Goal: Task Accomplishment & Management: Manage account settings

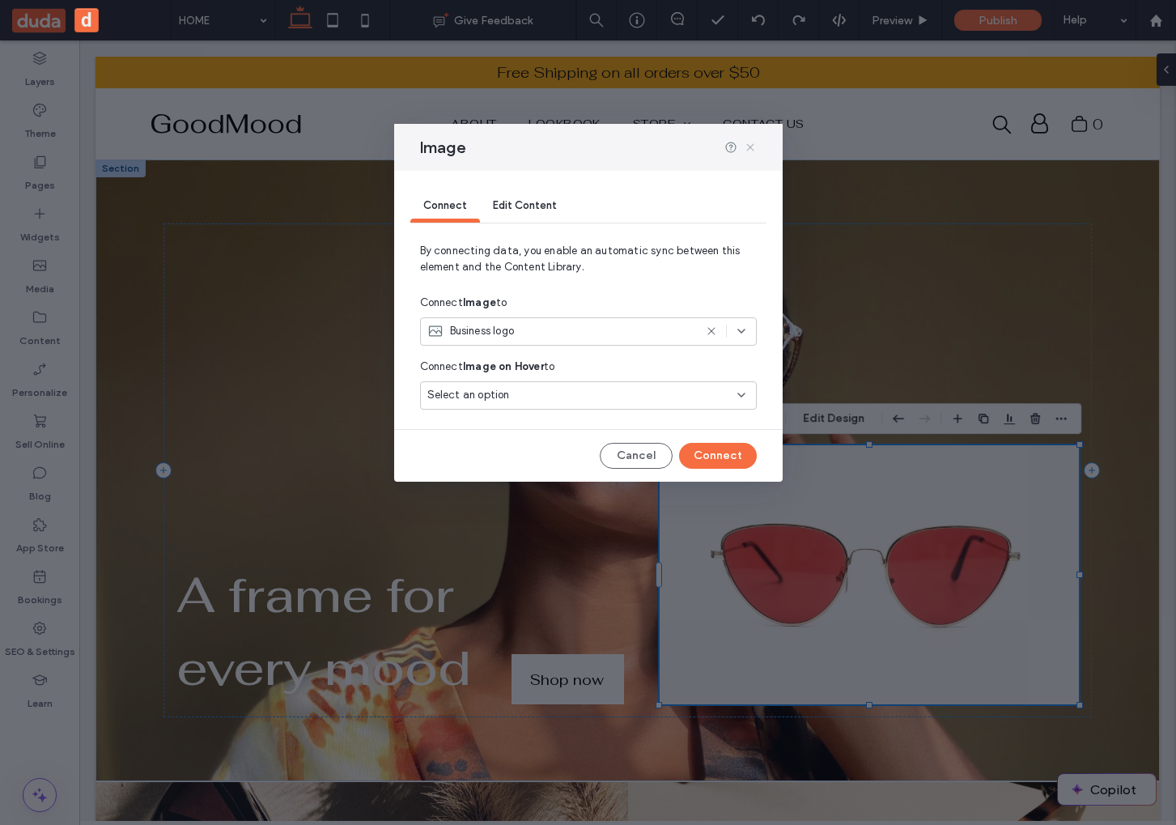
click at [749, 146] on use at bounding box center [749, 146] width 7 height 7
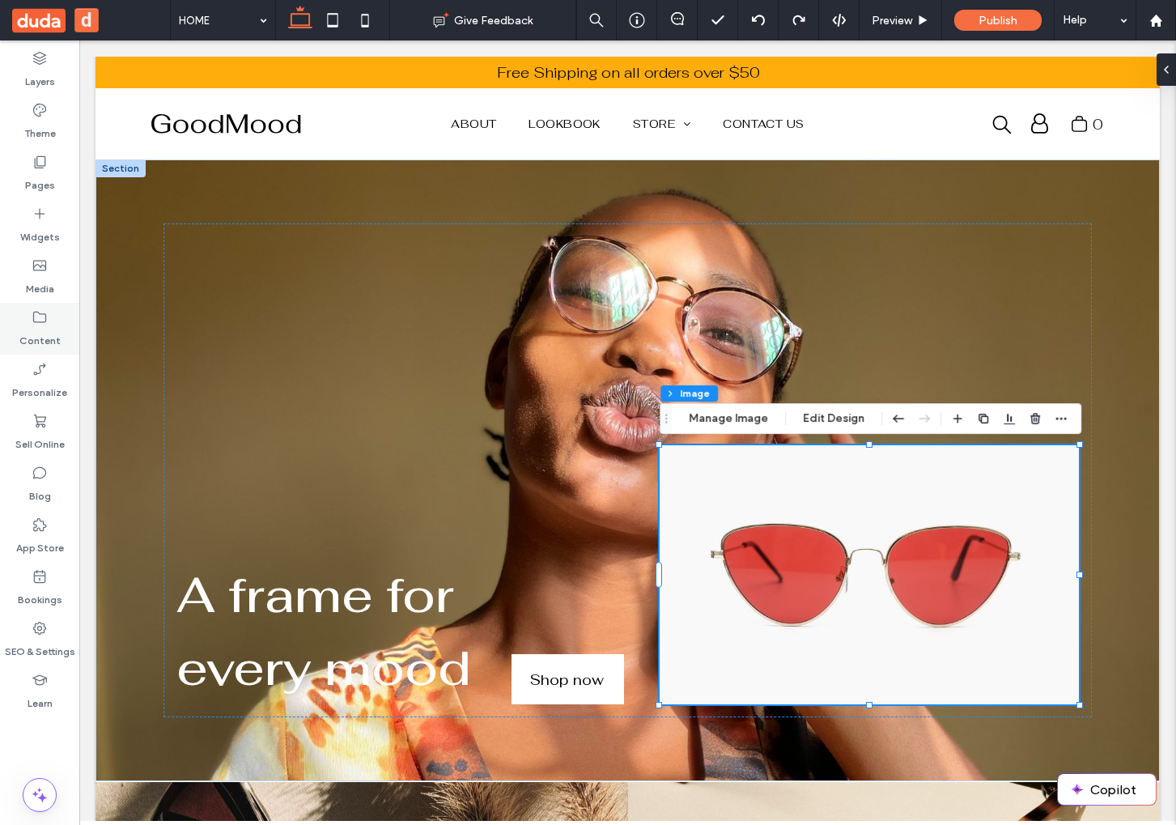
click at [32, 311] on icon at bounding box center [40, 317] width 16 height 16
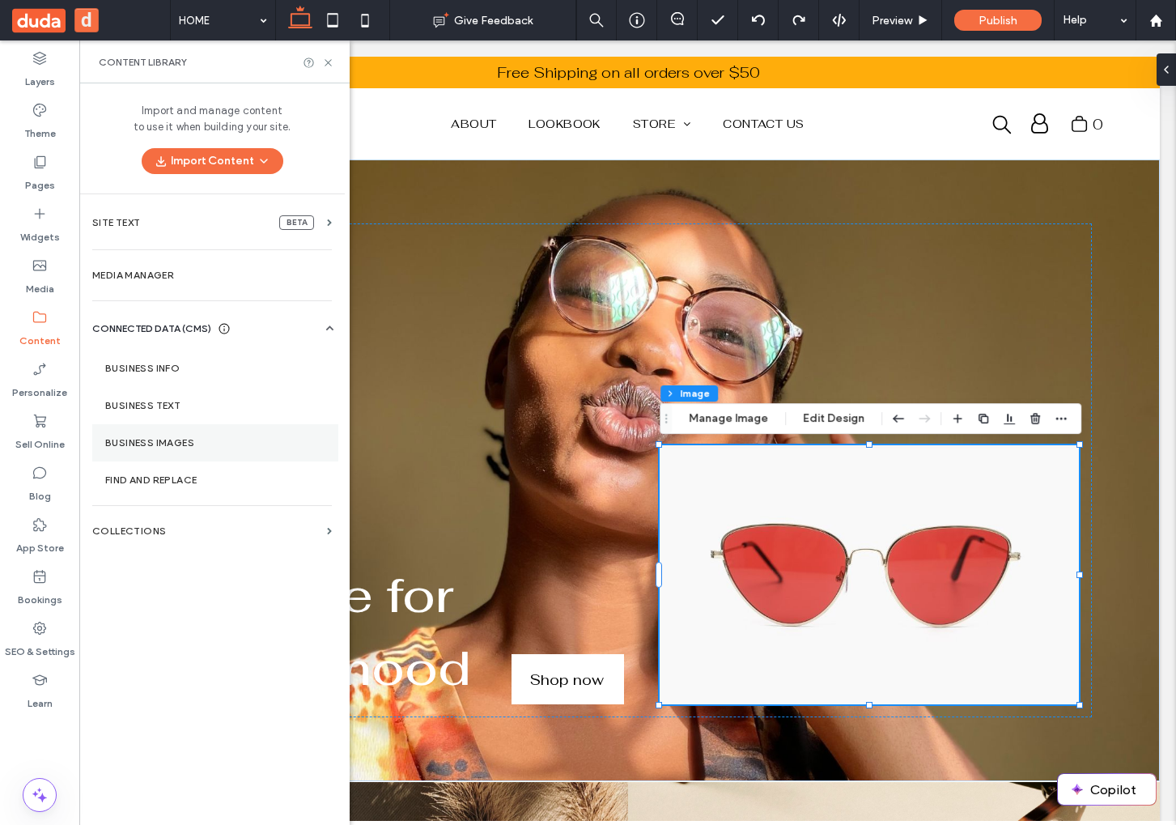
click at [199, 426] on section "Business Images" at bounding box center [215, 442] width 246 height 37
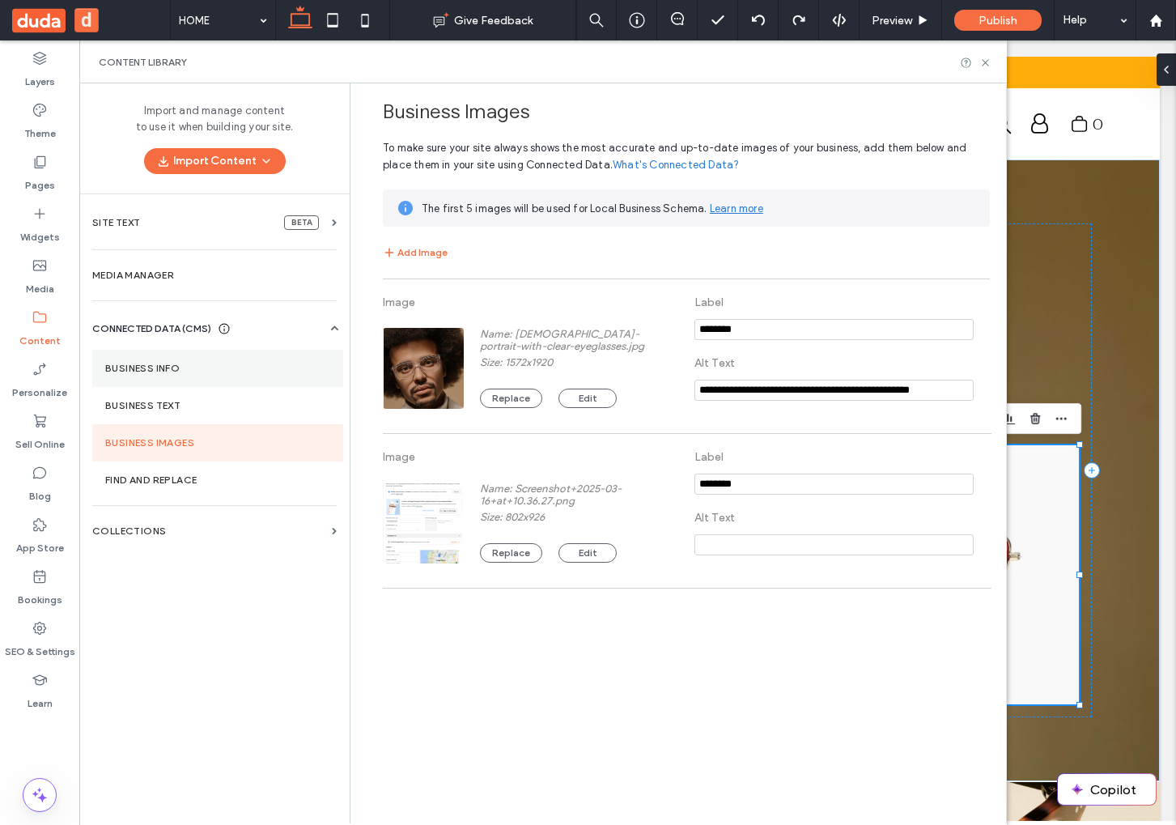
click at [164, 365] on label "Business Info" at bounding box center [217, 368] width 225 height 11
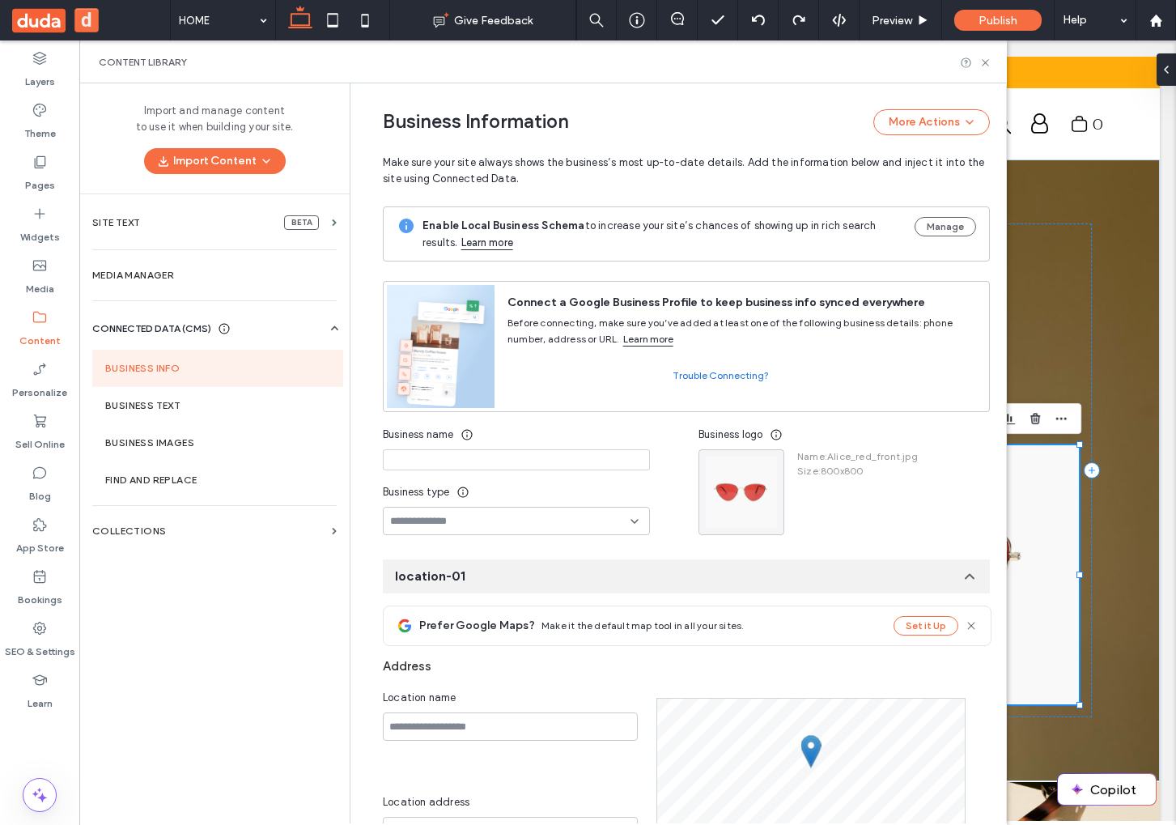
scroll to position [121, 0]
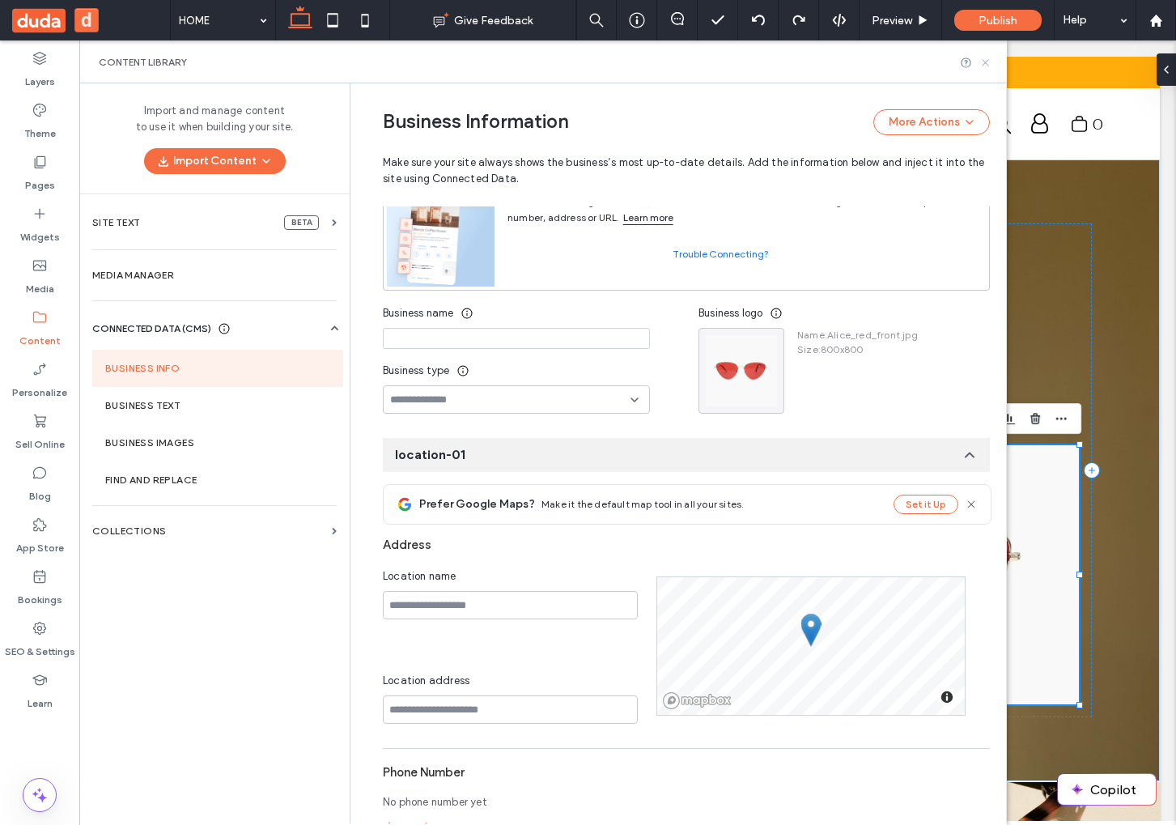
click at [988, 62] on icon at bounding box center [985, 63] width 12 height 12
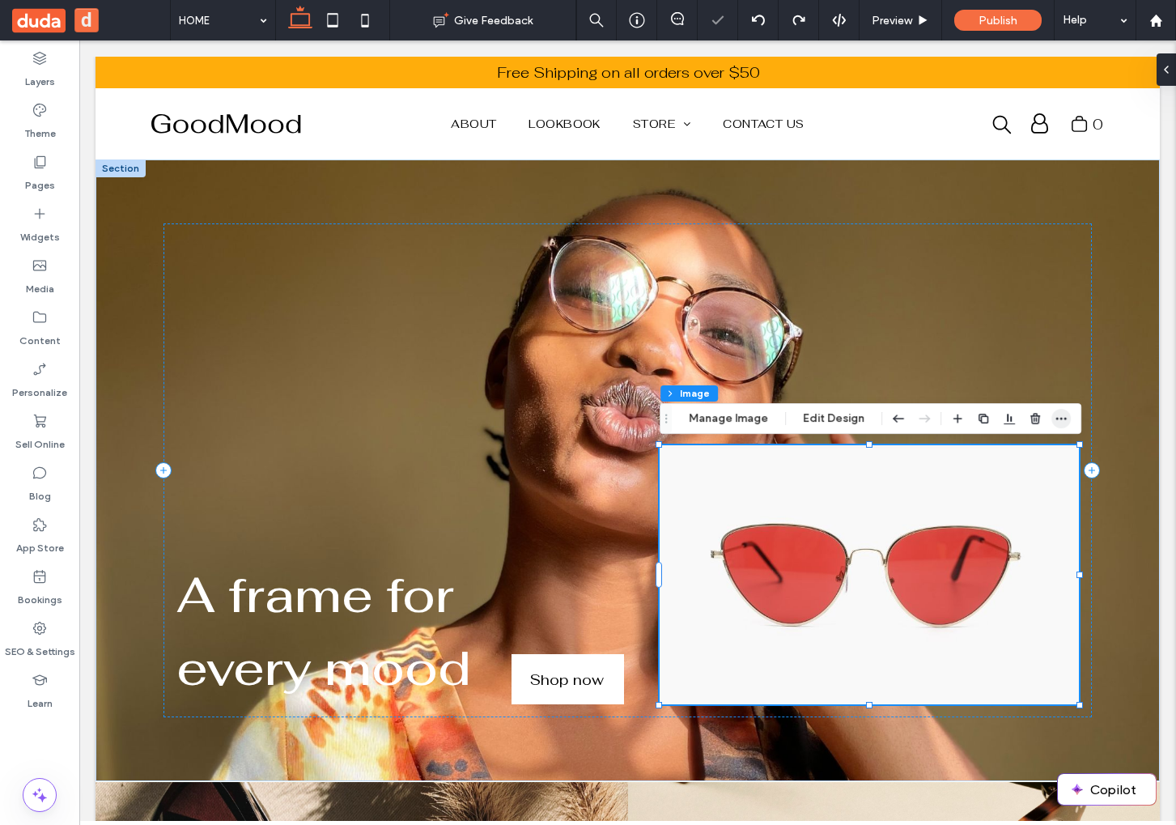
click at [1063, 413] on icon "button" at bounding box center [1061, 418] width 13 height 13
click at [1069, 414] on div "Section Column Image Manage Image Edit Design" at bounding box center [871, 418] width 422 height 31
click at [1060, 414] on icon "button" at bounding box center [1061, 418] width 13 height 13
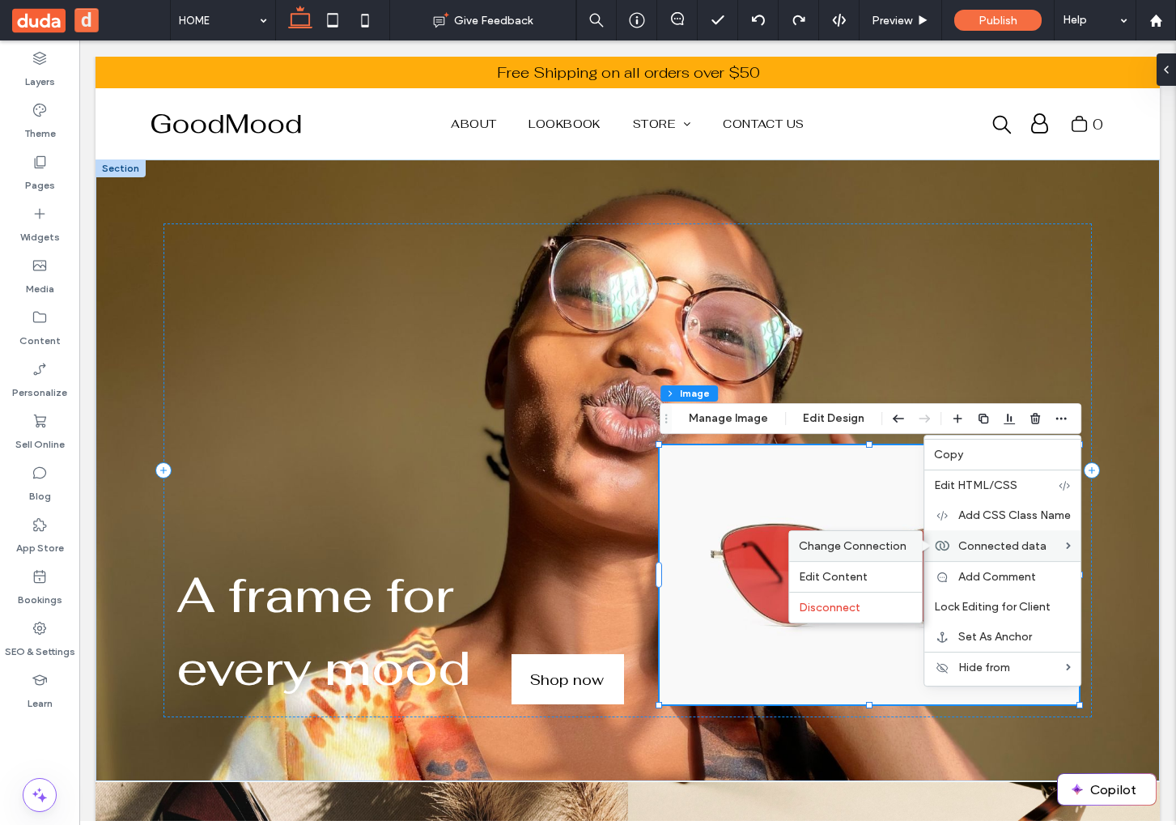
click at [905, 546] on label "Change Connection" at bounding box center [855, 546] width 113 height 14
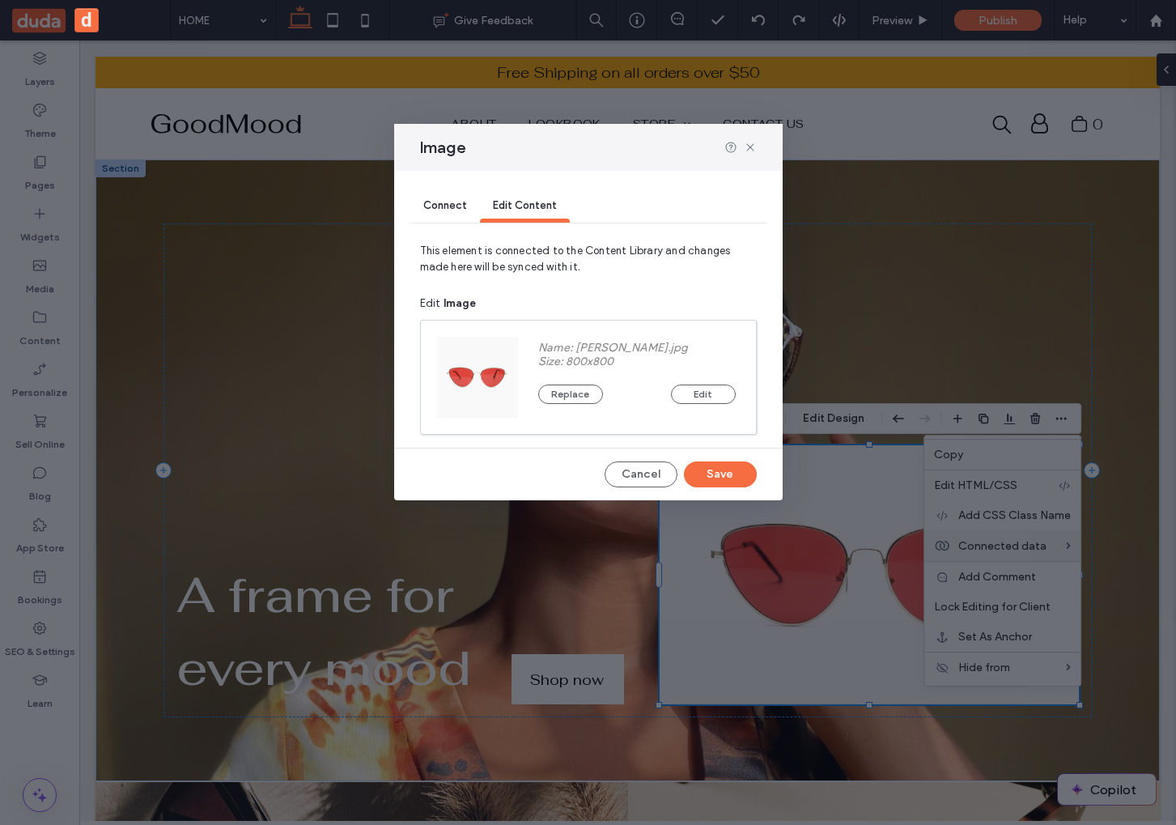
click at [427, 206] on span "Connect" at bounding box center [445, 205] width 44 height 12
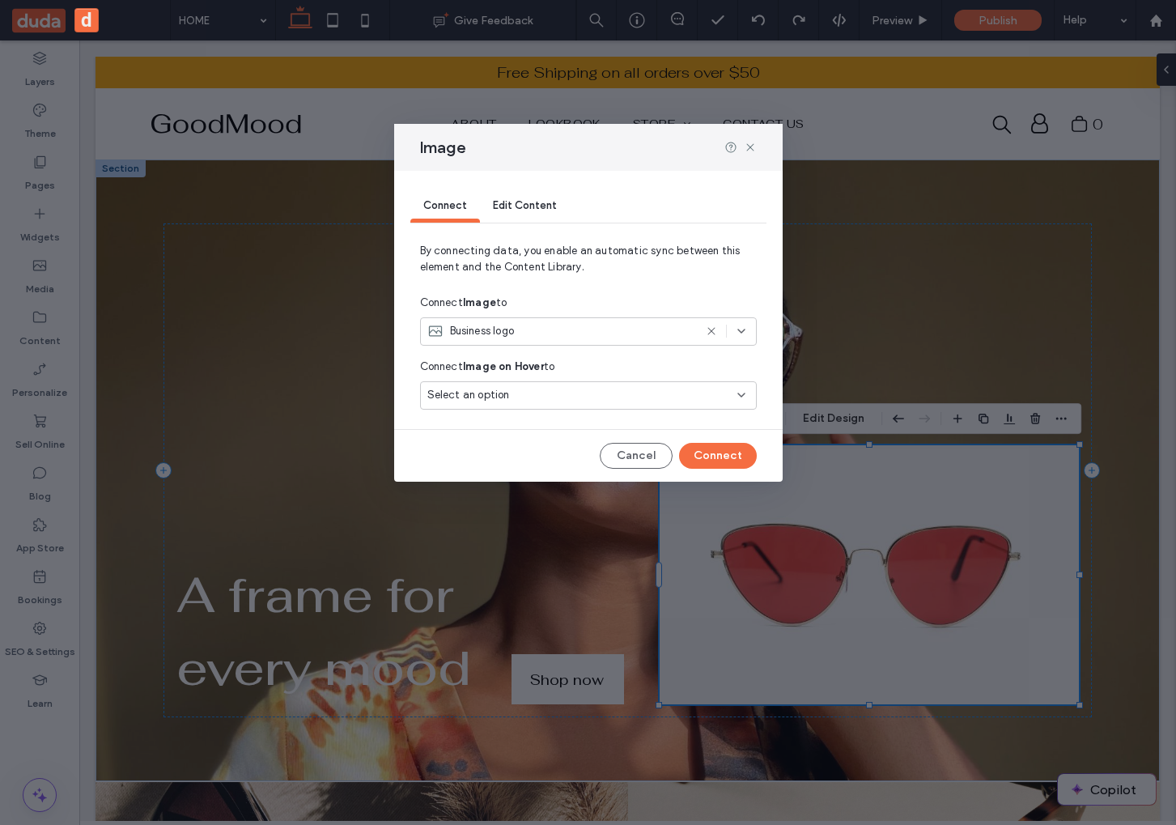
click at [668, 333] on div "Business logo" at bounding box center [560, 331] width 266 height 16
click at [467, 388] on span "Business logo" at bounding box center [488, 388] width 65 height 16
click at [518, 333] on div "Business logo" at bounding box center [560, 331] width 266 height 16
click at [512, 407] on div "Image-01" at bounding box center [588, 417] width 335 height 28
click at [451, 402] on span "Select an option" at bounding box center [468, 395] width 83 height 16
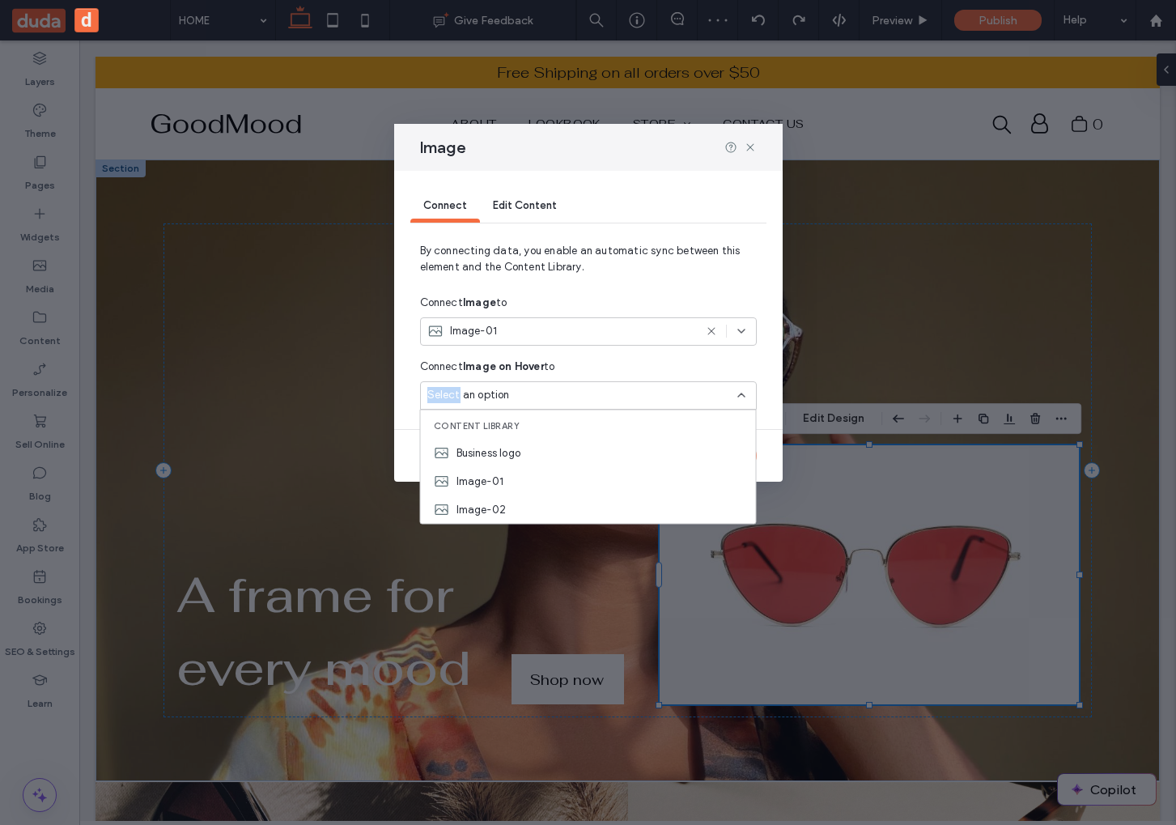
click at [451, 402] on span "Select an option" at bounding box center [468, 395] width 83 height 16
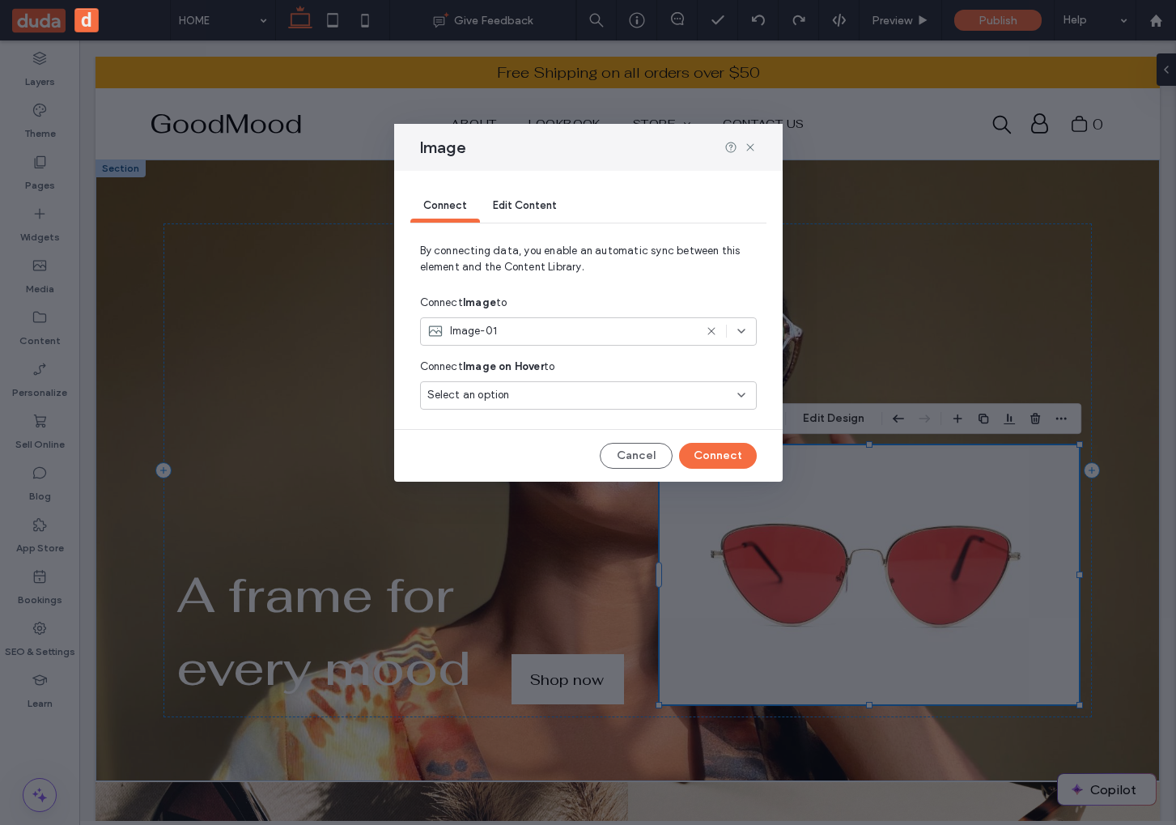
click at [531, 210] on span "Edit Content" at bounding box center [525, 205] width 64 height 12
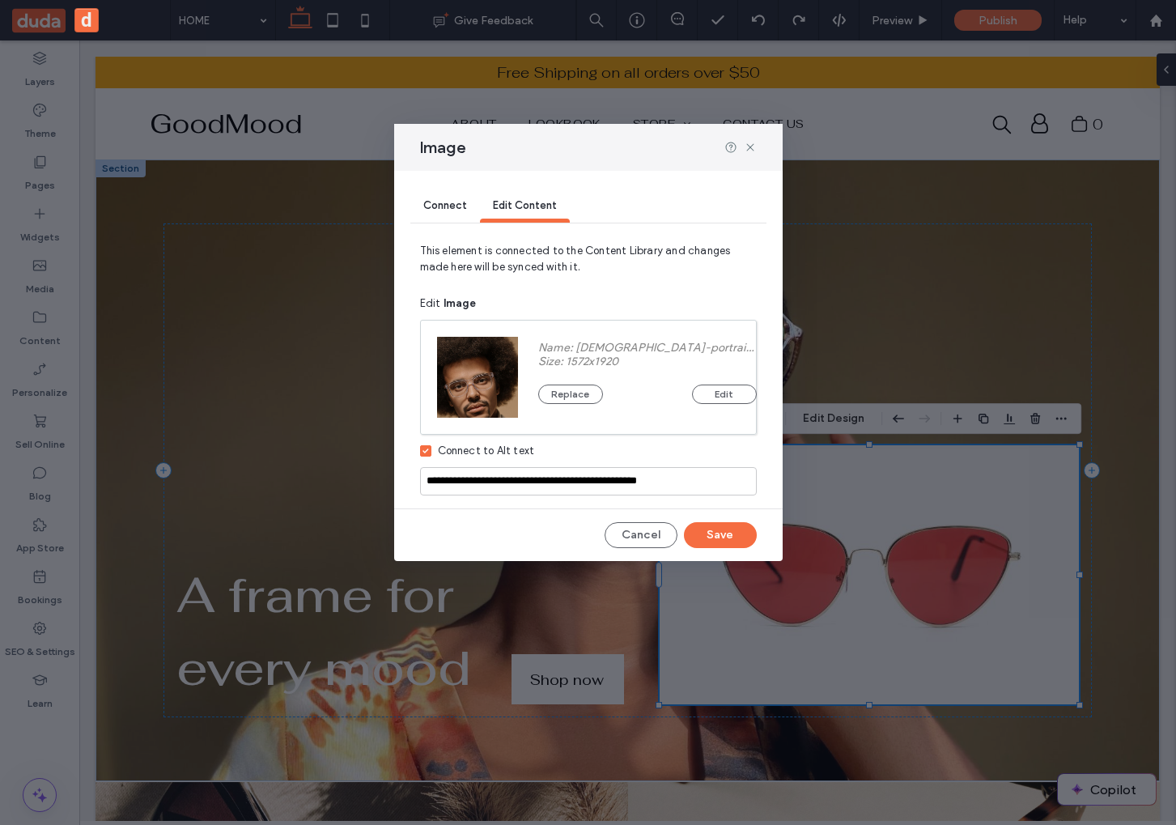
click at [463, 454] on div "Connect to Alt text" at bounding box center [486, 451] width 97 height 16
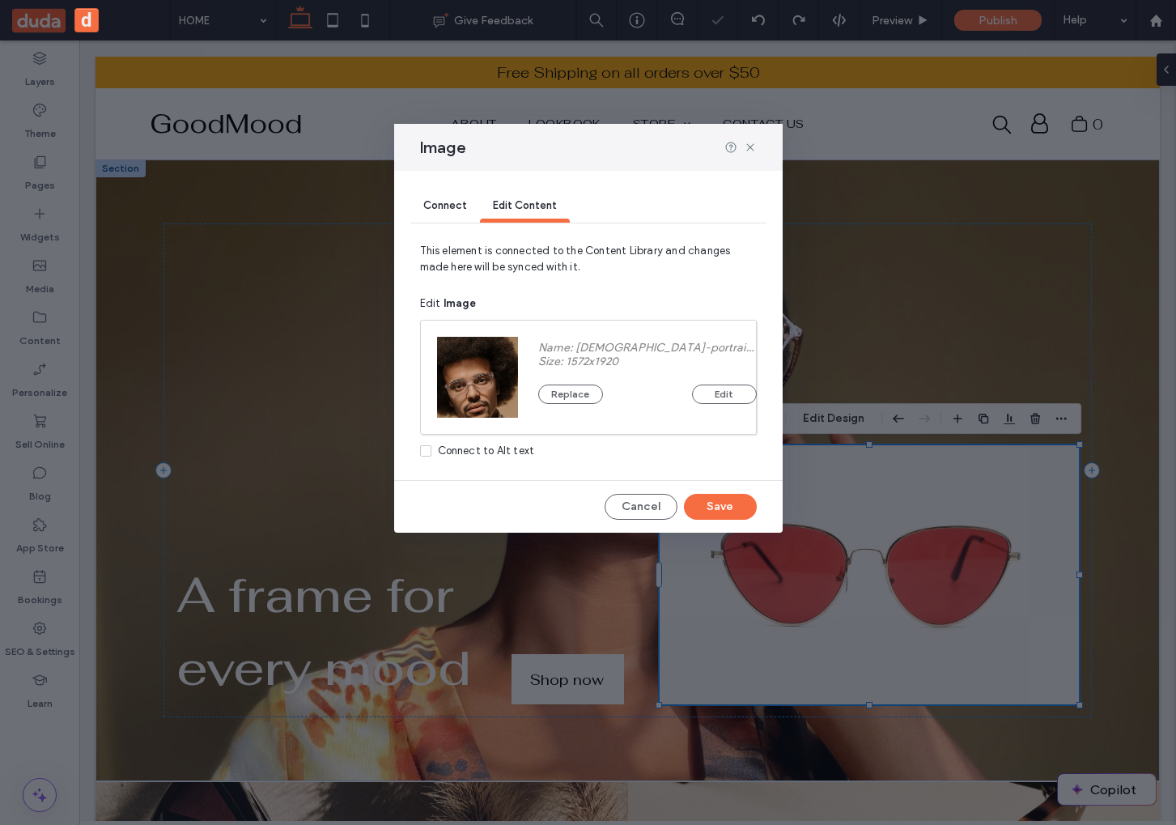
click at [425, 449] on icon at bounding box center [425, 450] width 6 height 5
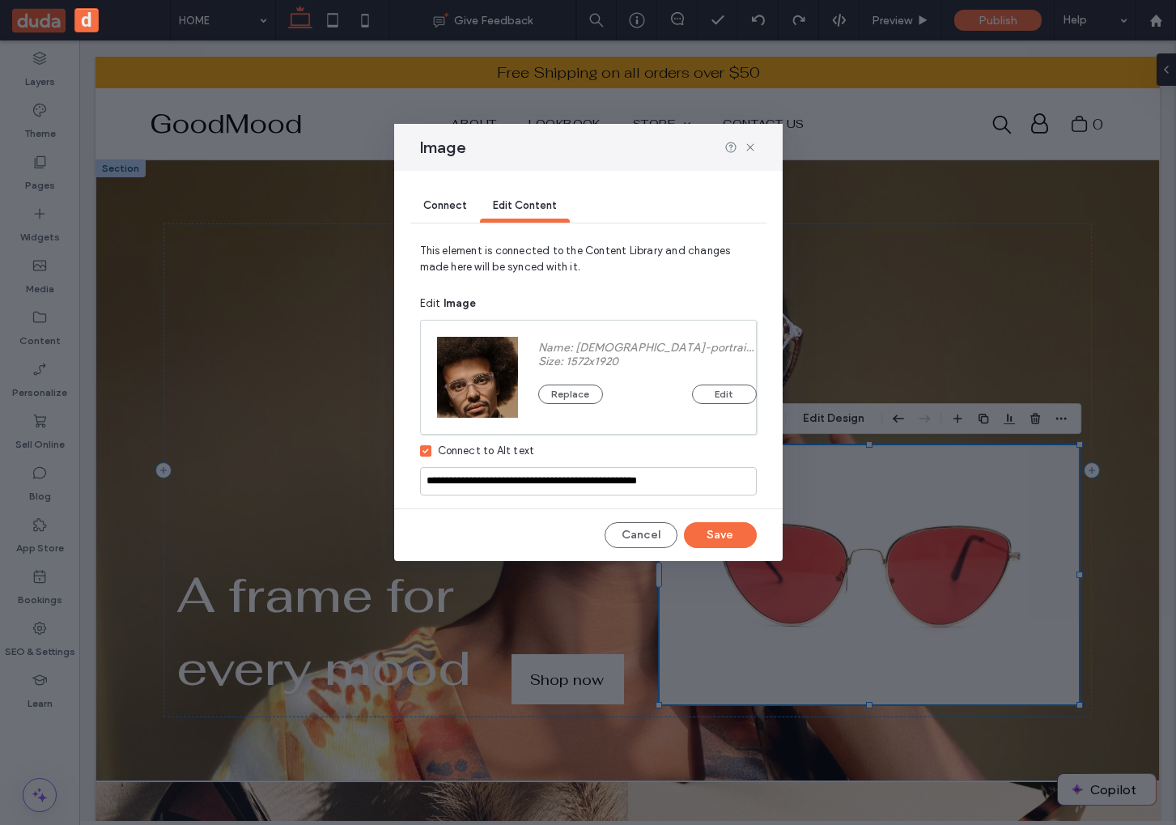
click at [443, 202] on span "Connect" at bounding box center [445, 205] width 44 height 12
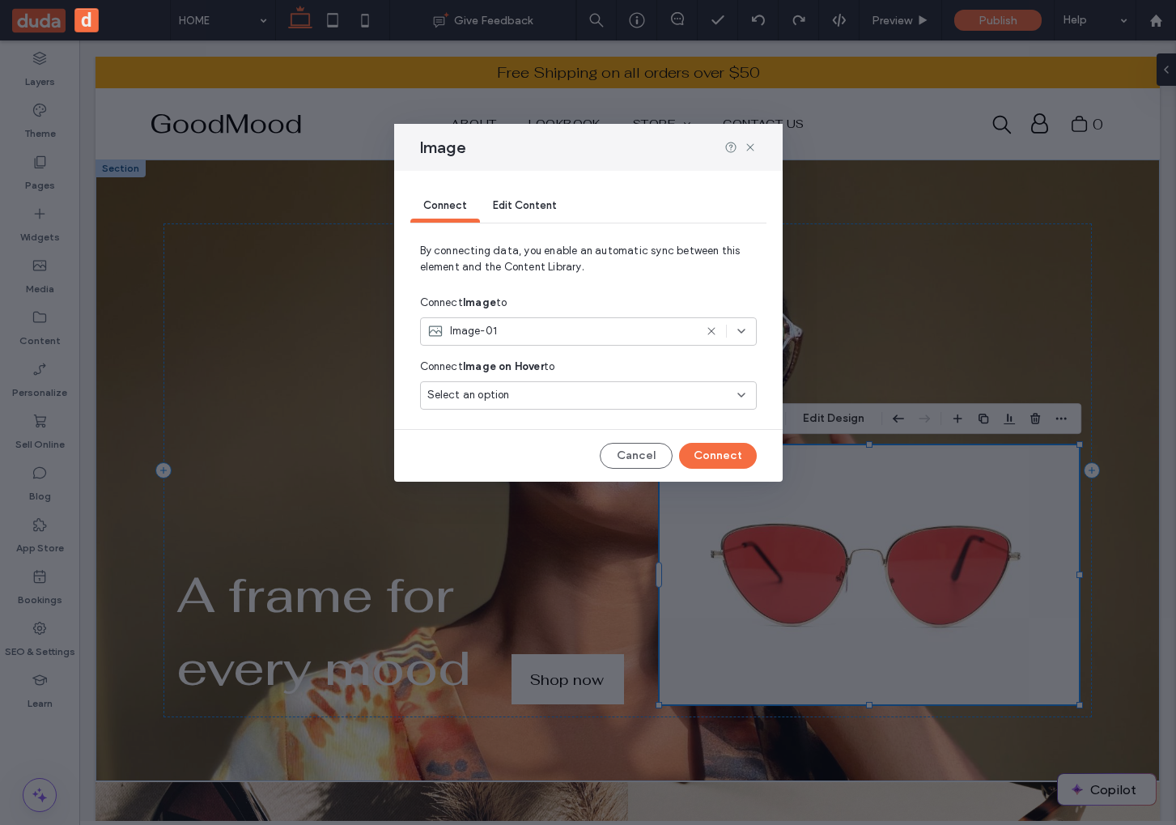
click at [519, 334] on div "Image-01" at bounding box center [560, 331] width 266 height 16
click at [542, 297] on div "Connect Image to" at bounding box center [588, 302] width 337 height 29
click at [537, 333] on div "Image-01" at bounding box center [560, 331] width 266 height 16
click at [135, 313] on div "Image Connect Edit Content By connecting data, you enable an automatic sync bet…" at bounding box center [588, 412] width 1176 height 825
click at [626, 444] on button "Cancel" at bounding box center [636, 456] width 73 height 26
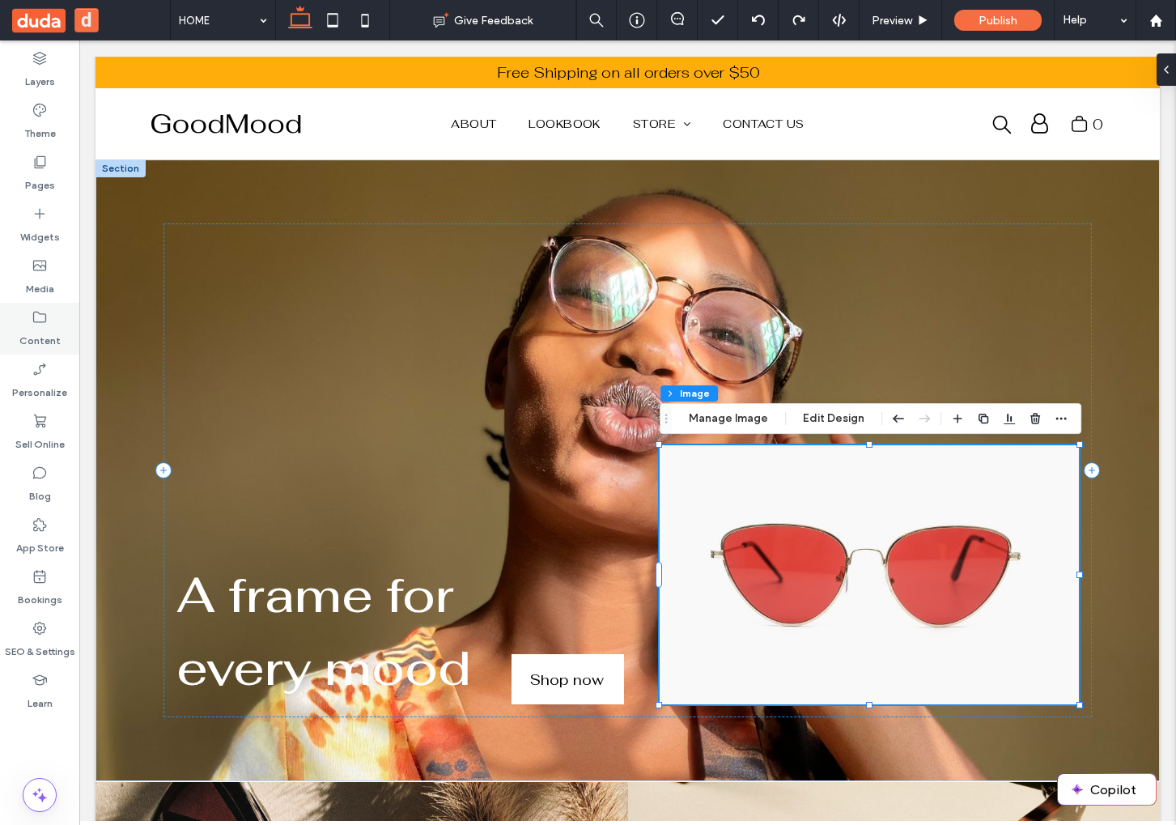
click at [40, 303] on div "Content" at bounding box center [39, 329] width 79 height 52
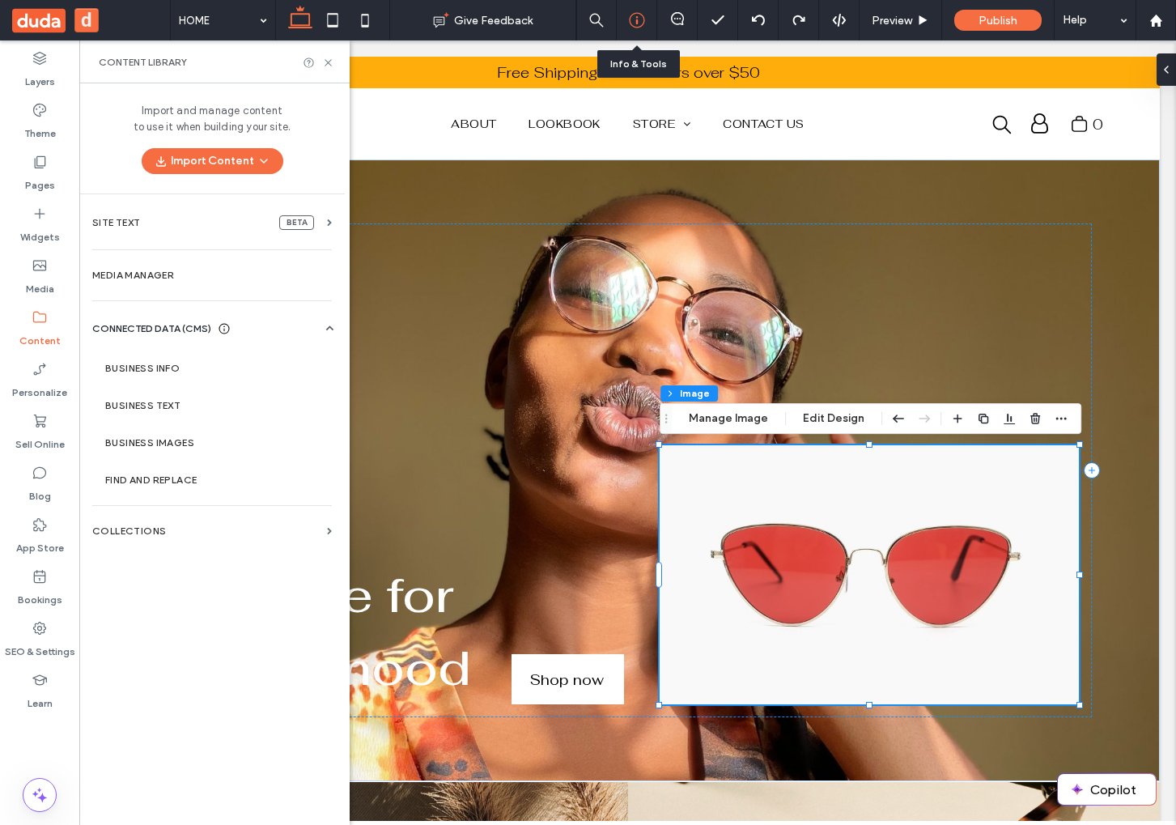
click at [638, 15] on icon at bounding box center [637, 20] width 16 height 16
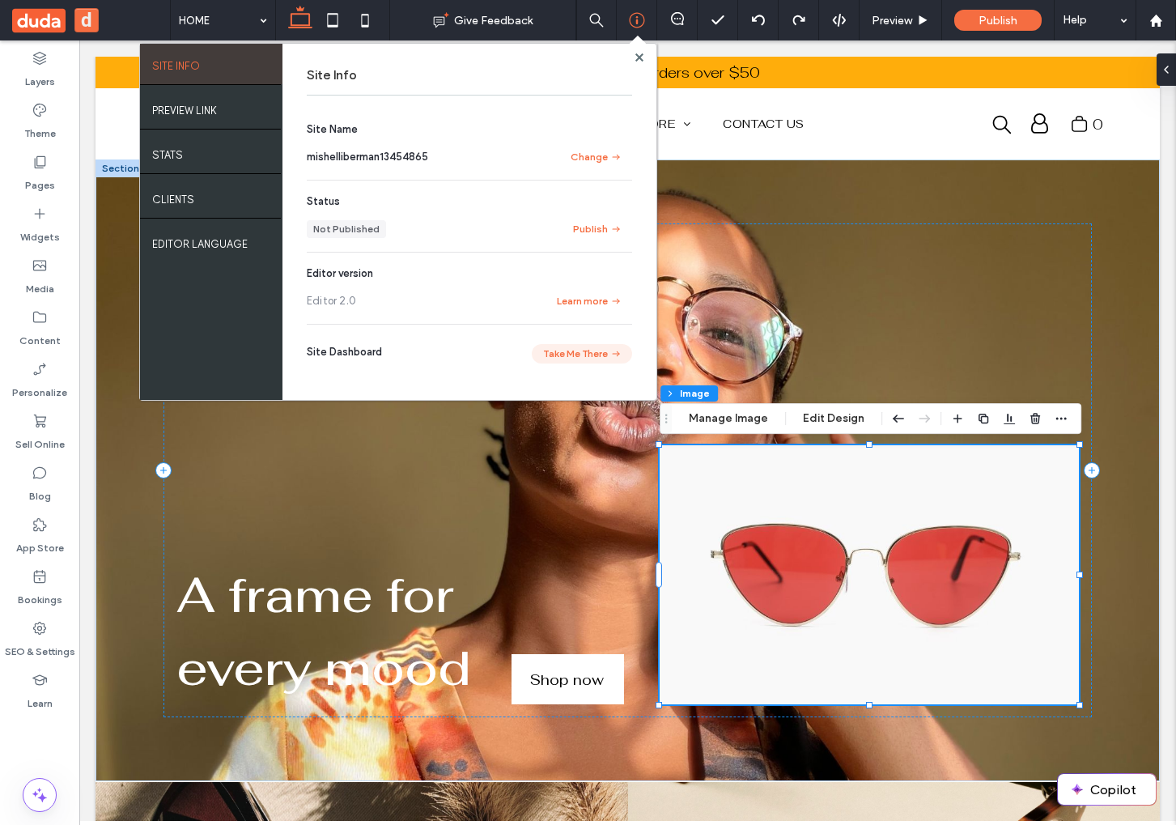
click at [560, 352] on button "Take Me There" at bounding box center [582, 353] width 100 height 19
click at [46, 338] on label "Content" at bounding box center [39, 336] width 41 height 23
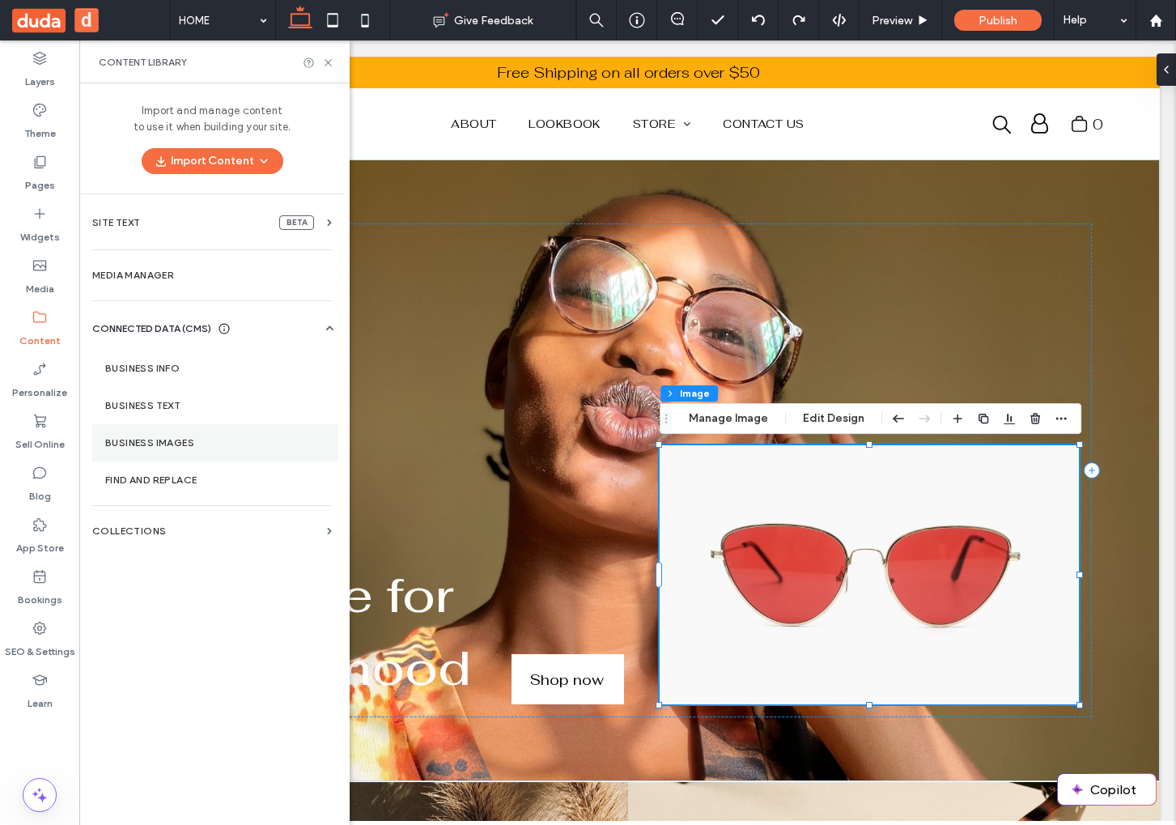
click at [168, 428] on section "Business Images" at bounding box center [215, 442] width 246 height 37
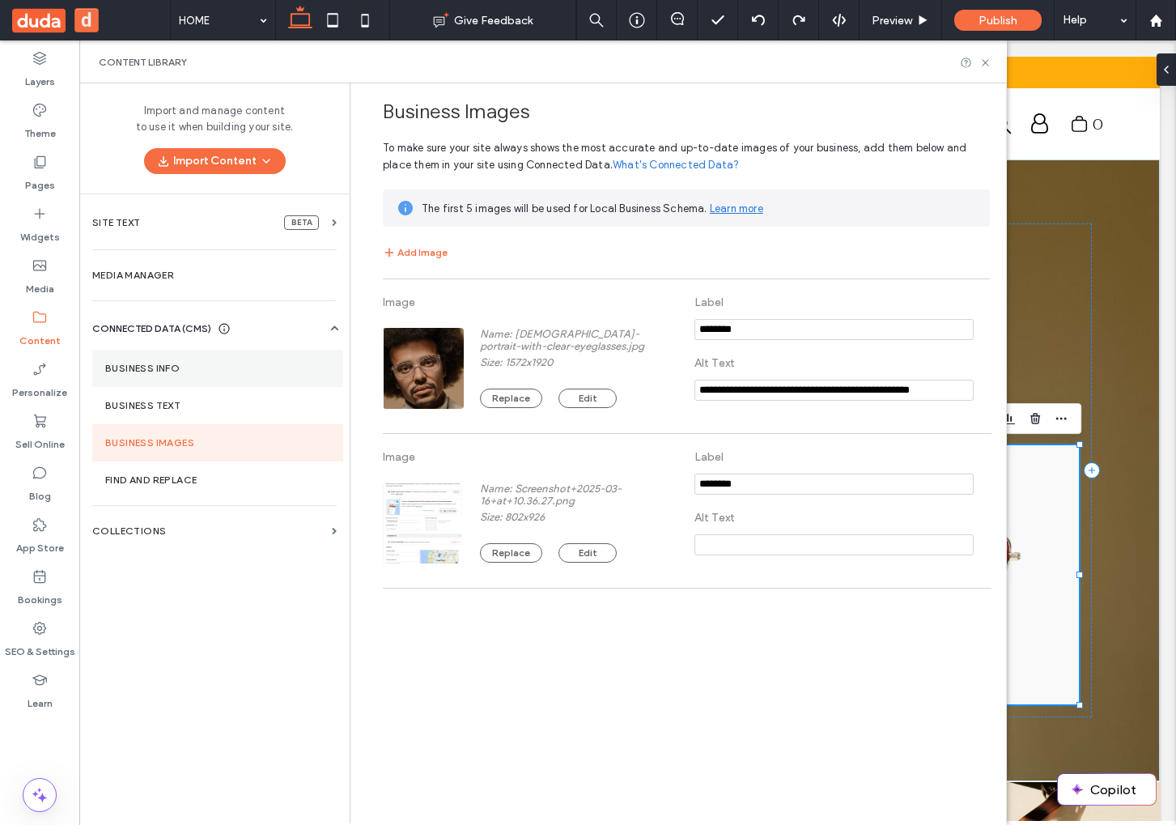
click at [182, 364] on label "Business Info" at bounding box center [217, 368] width 225 height 11
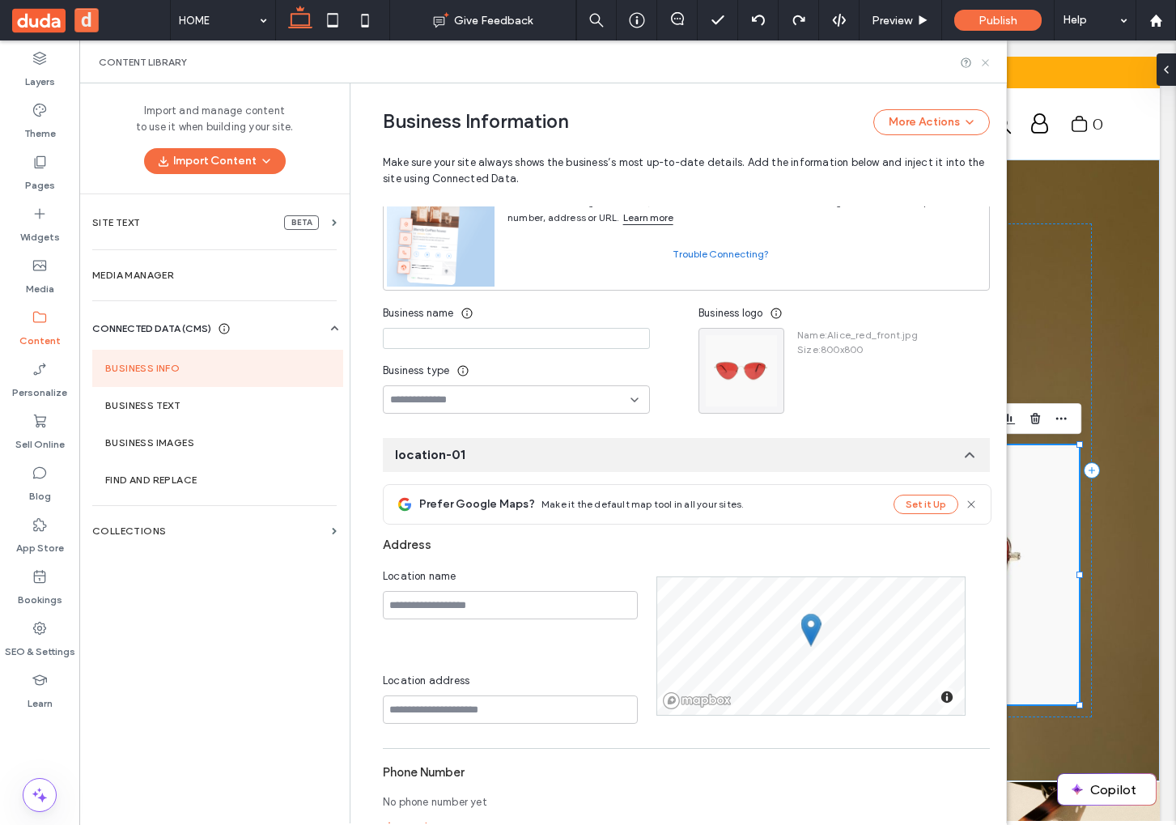
click at [987, 62] on icon at bounding box center [985, 63] width 12 height 12
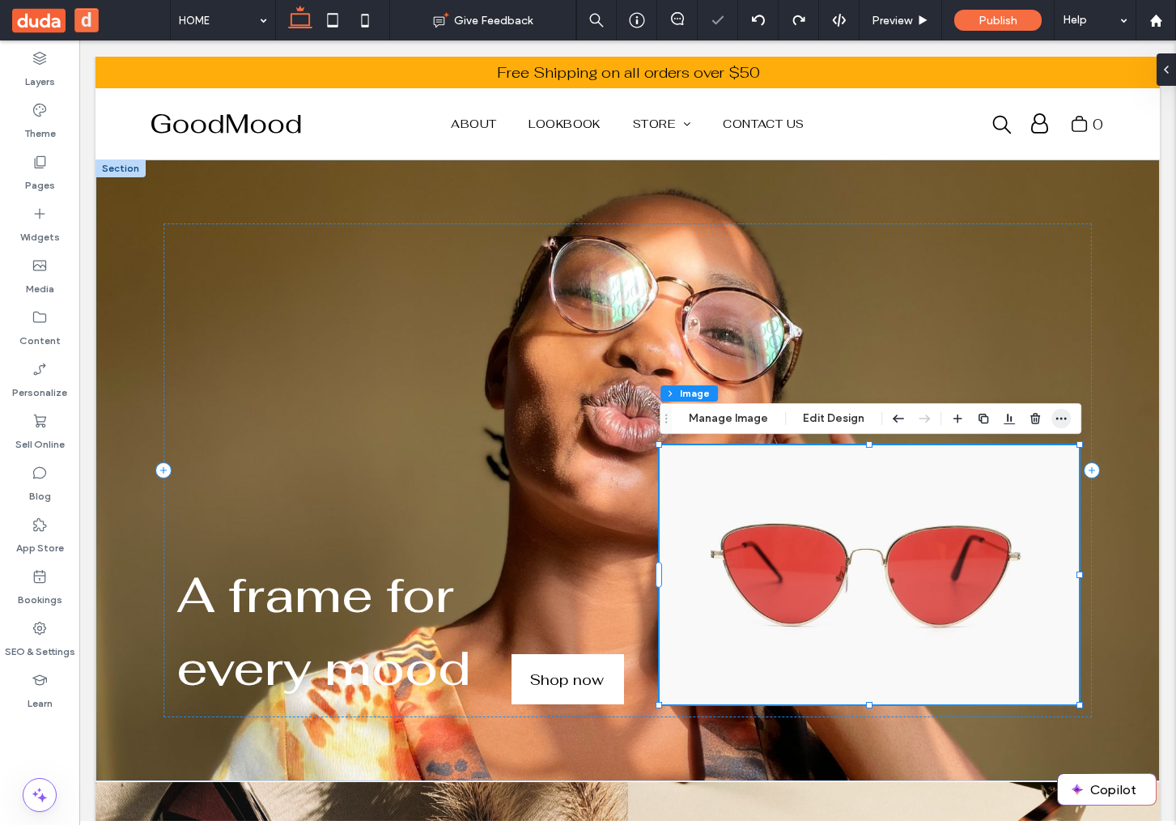
click at [1064, 417] on icon "button" at bounding box center [1061, 418] width 13 height 13
click at [1065, 424] on span "button" at bounding box center [1060, 418] width 19 height 19
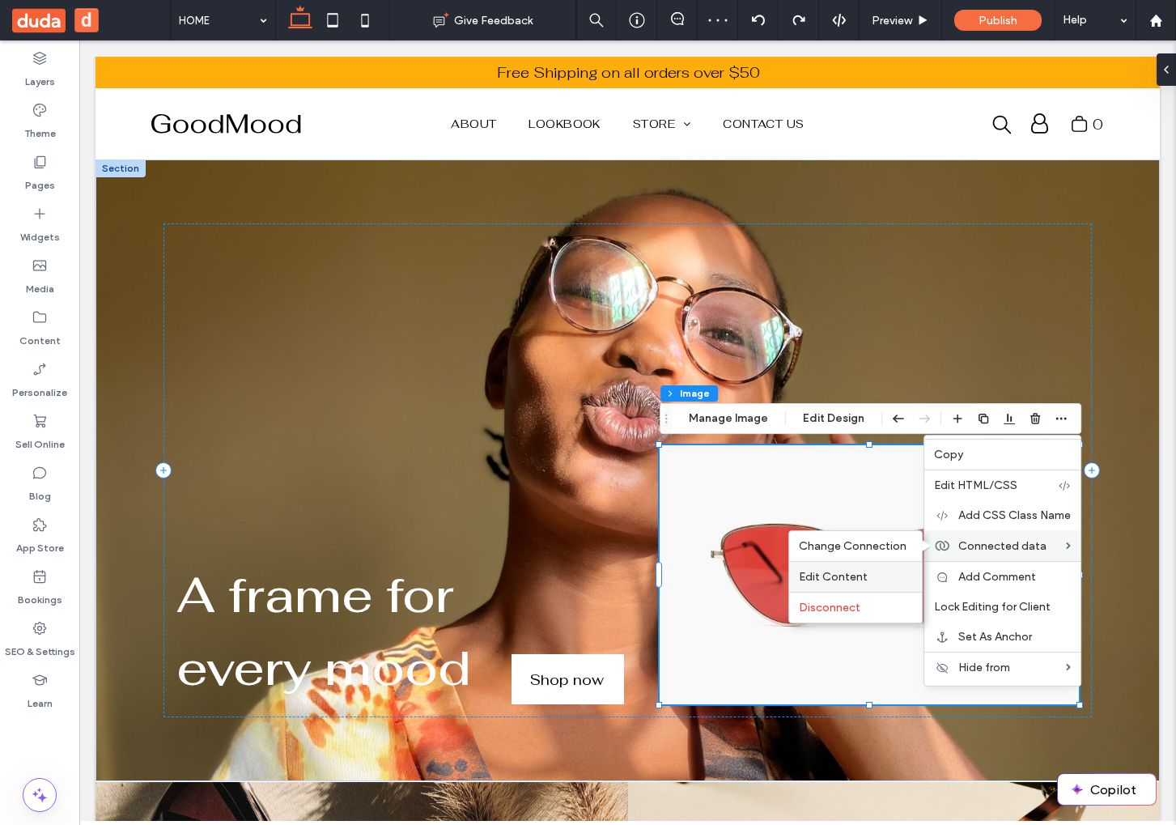
click at [841, 570] on span "Edit Content" at bounding box center [833, 577] width 69 height 14
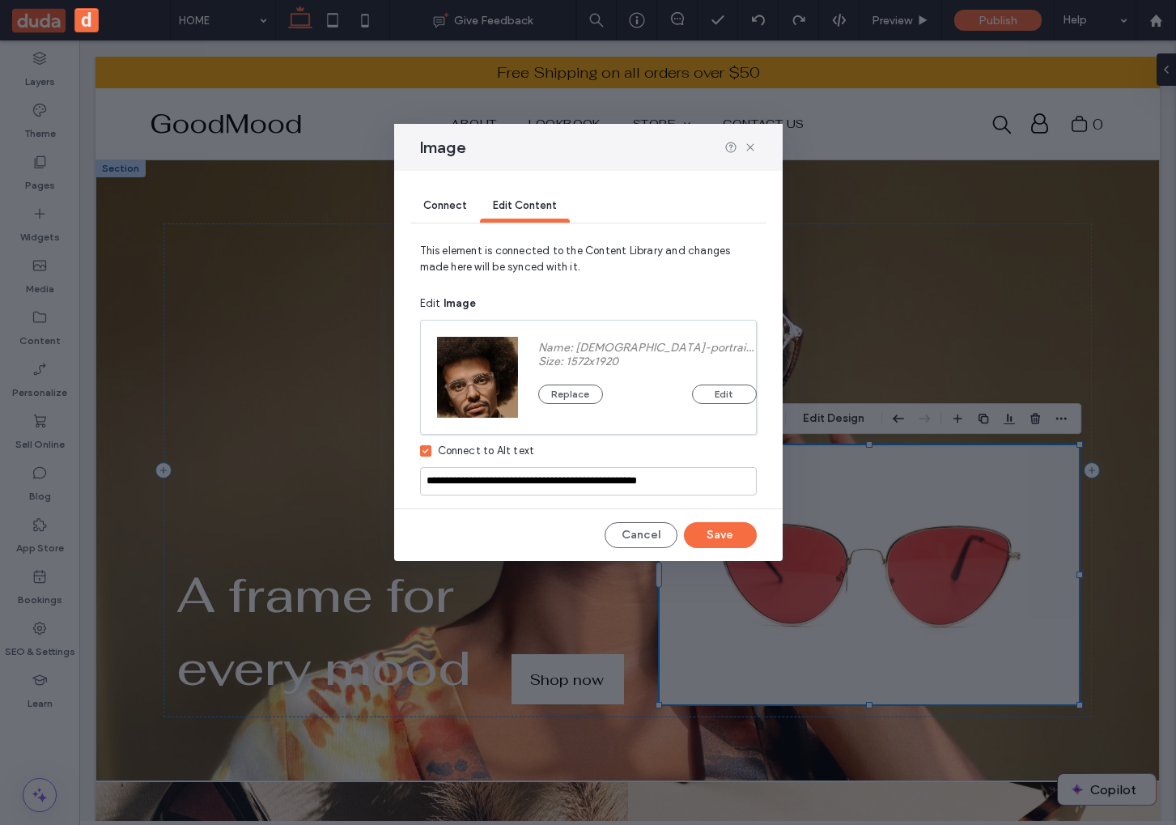
click at [461, 214] on div "Connect" at bounding box center [445, 206] width 70 height 32
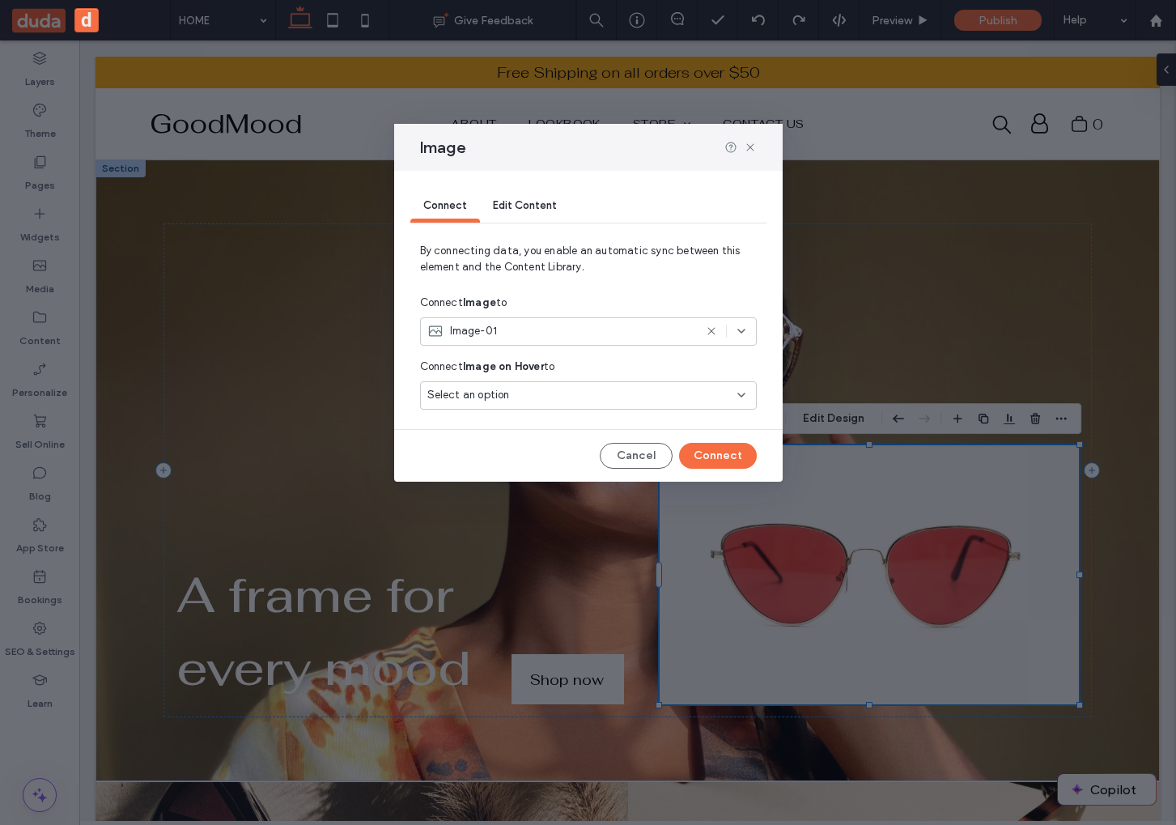
click at [519, 337] on div "Image-01" at bounding box center [560, 331] width 266 height 16
click at [520, 382] on span "Business logo" at bounding box center [488, 388] width 65 height 16
click at [499, 336] on span "Business logo" at bounding box center [482, 331] width 65 height 16
click at [547, 302] on div "Connect Image to" at bounding box center [588, 302] width 337 height 29
click at [630, 451] on button "Cancel" at bounding box center [636, 456] width 73 height 26
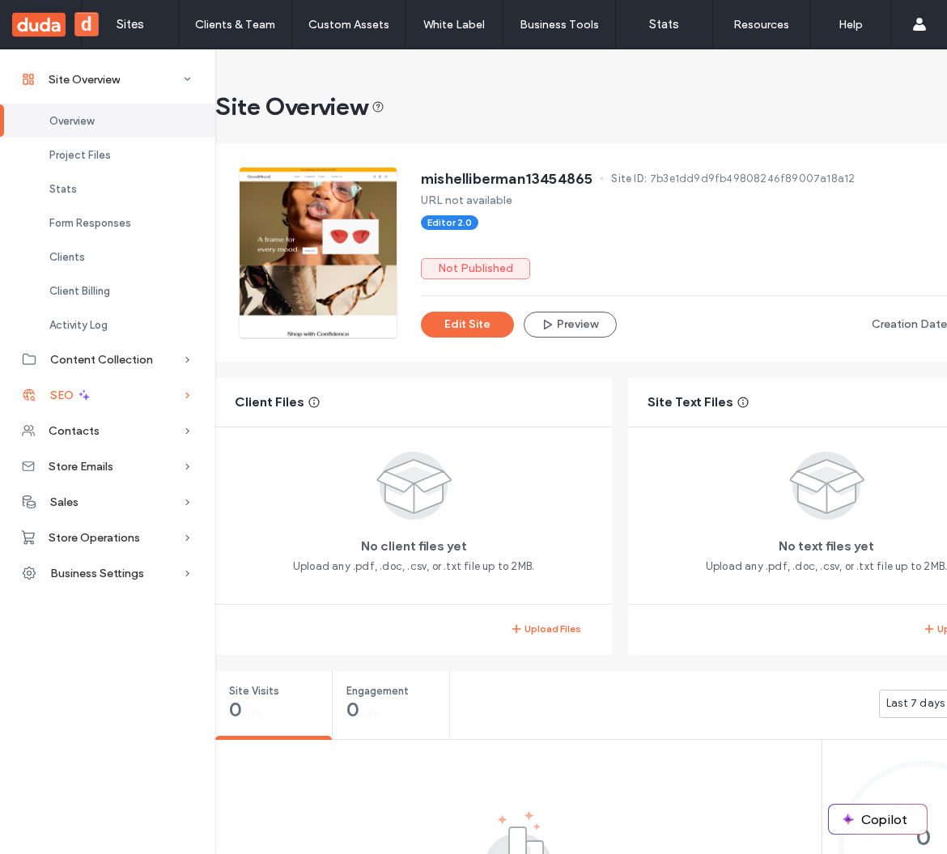
click at [107, 397] on div "SEO" at bounding box center [107, 395] width 215 height 36
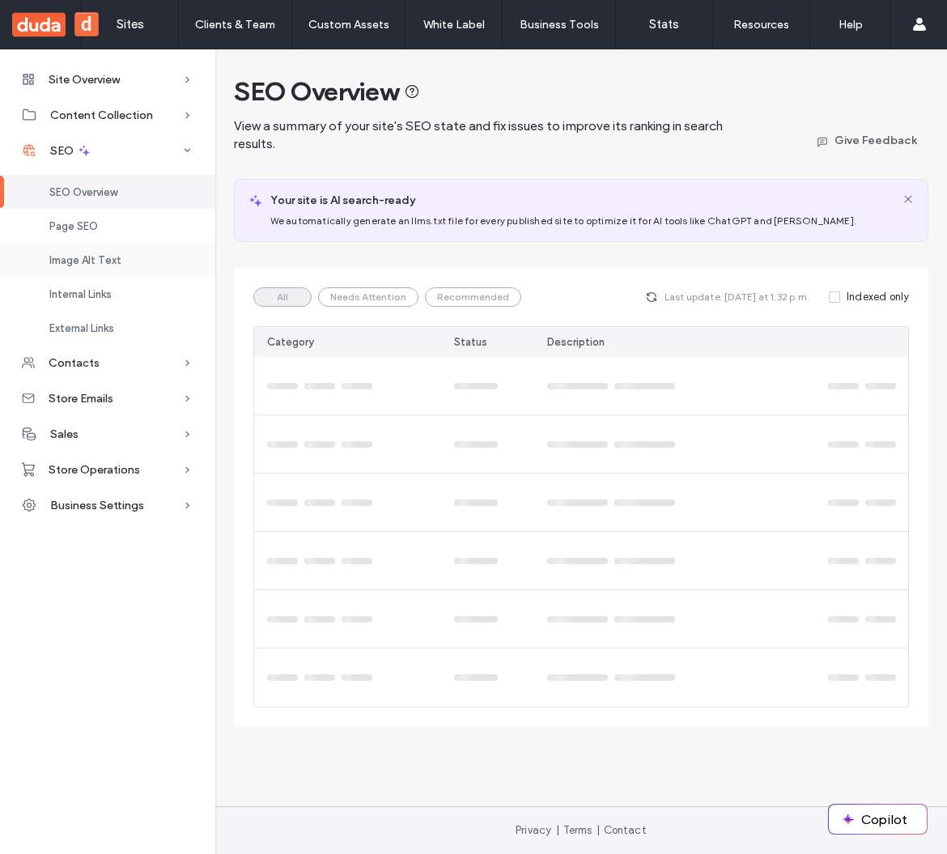
click at [104, 265] on span "Image Alt Text" at bounding box center [85, 260] width 72 height 12
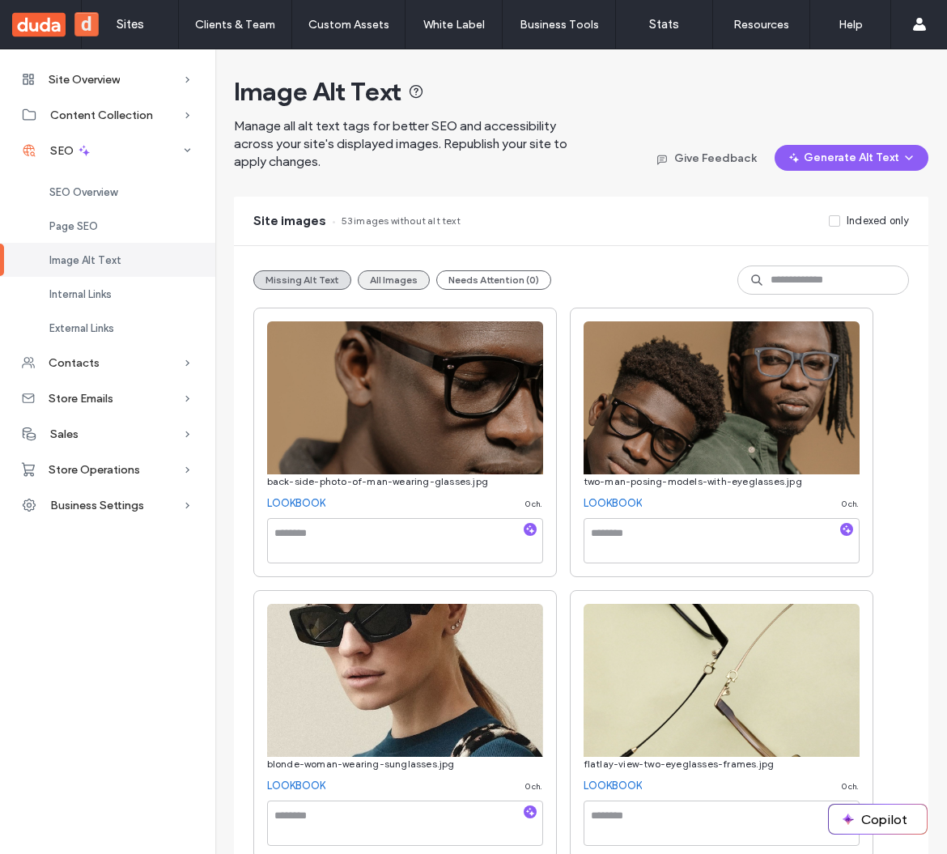
click at [367, 276] on button "All Images" at bounding box center [394, 279] width 72 height 19
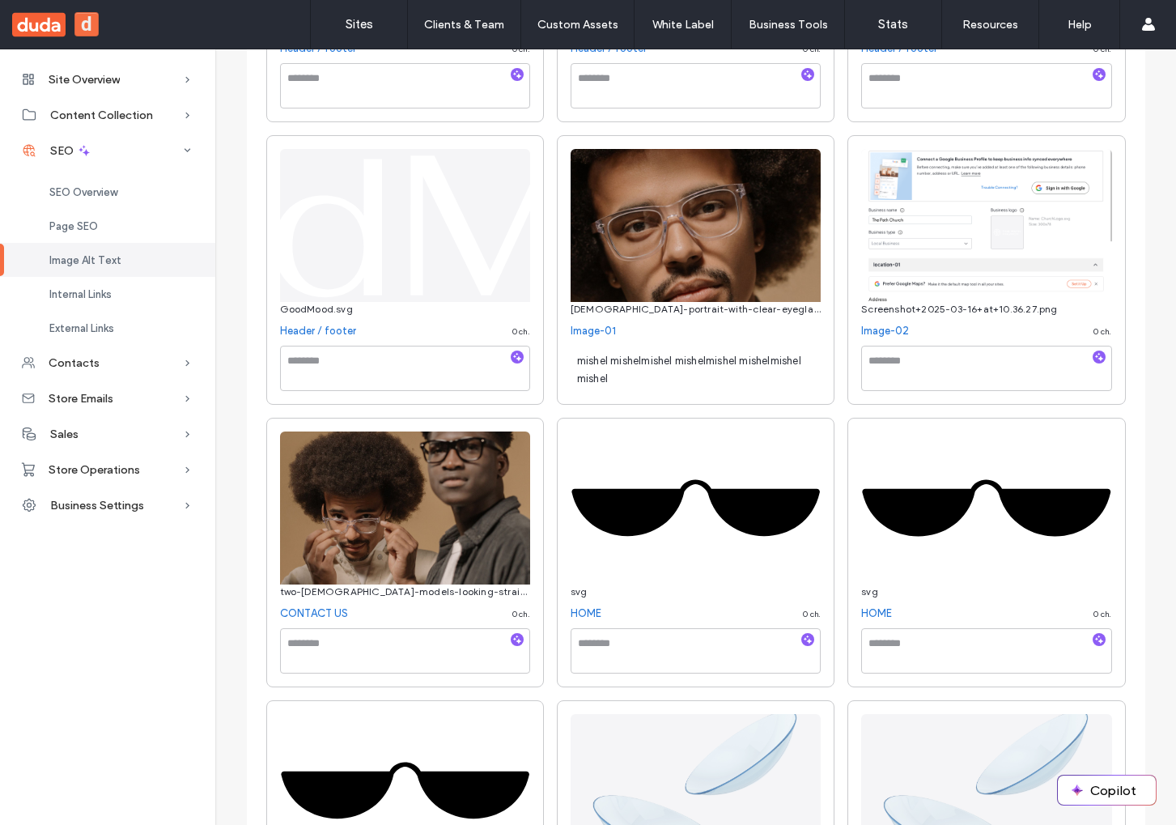
scroll to position [1250, 0]
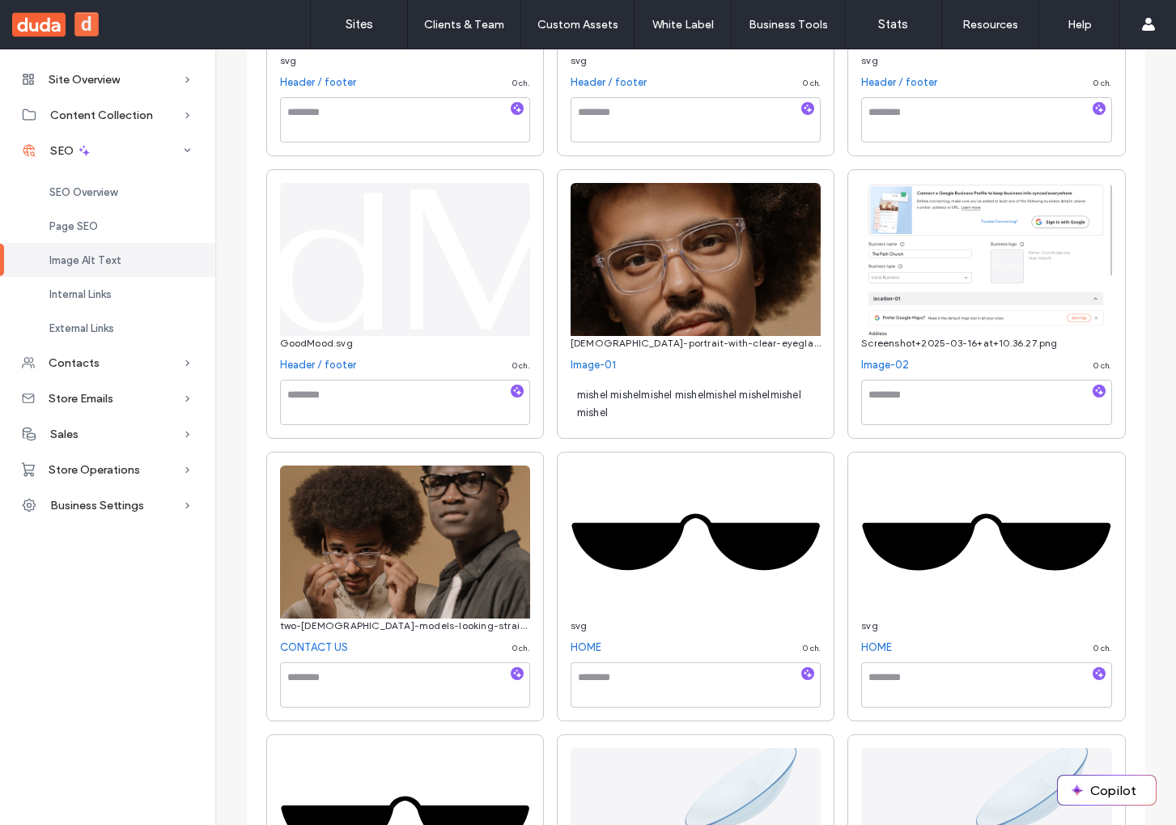
click at [763, 398] on span "mishel mishelmishel mishelmishel mishelmishel mishel" at bounding box center [689, 403] width 224 height 30
click at [0, 0] on textarea "**********" at bounding box center [0, 0] width 0 height 0
click at [763, 398] on textarea "**********" at bounding box center [696, 402] width 250 height 45
click at [896, 419] on textarea at bounding box center [986, 402] width 250 height 45
click at [876, 363] on link "Image-02" at bounding box center [885, 365] width 48 height 16
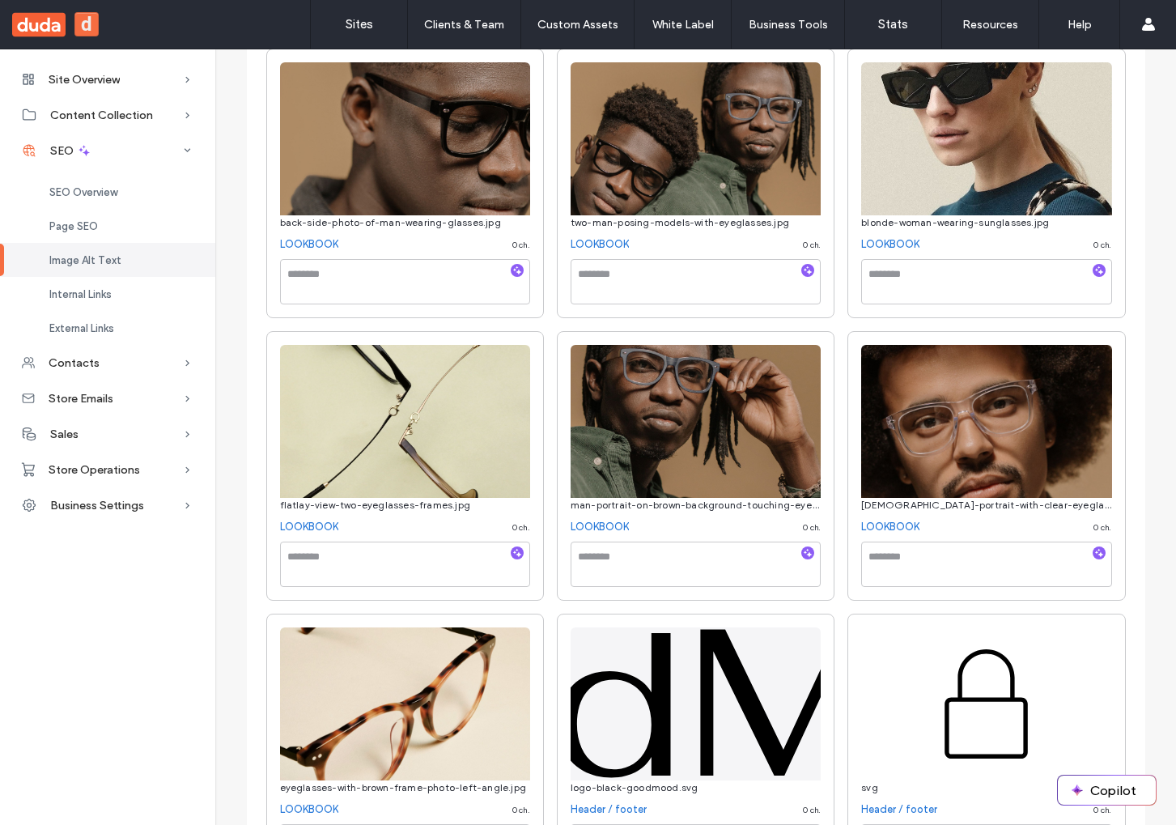
scroll to position [256, 0]
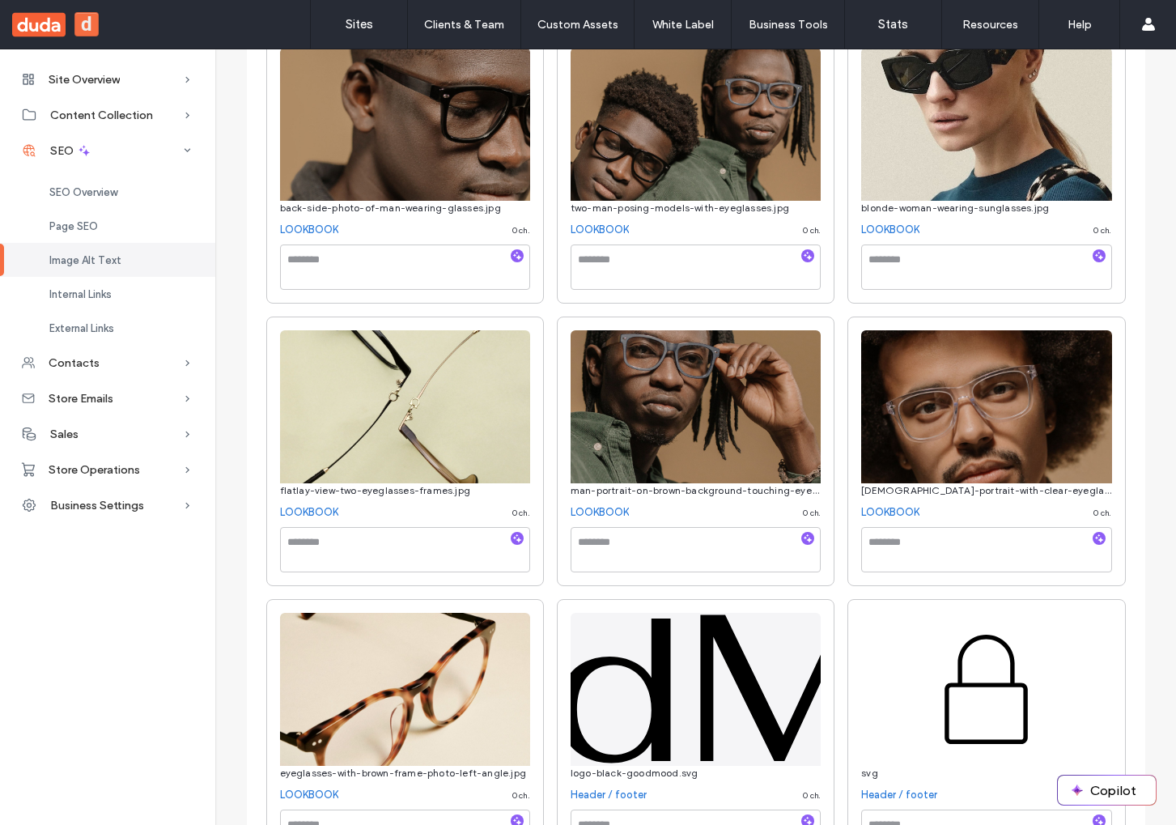
click at [457, 212] on span "back-side-photo-of-man-wearing-glasses.jpg" at bounding box center [390, 208] width 221 height 12
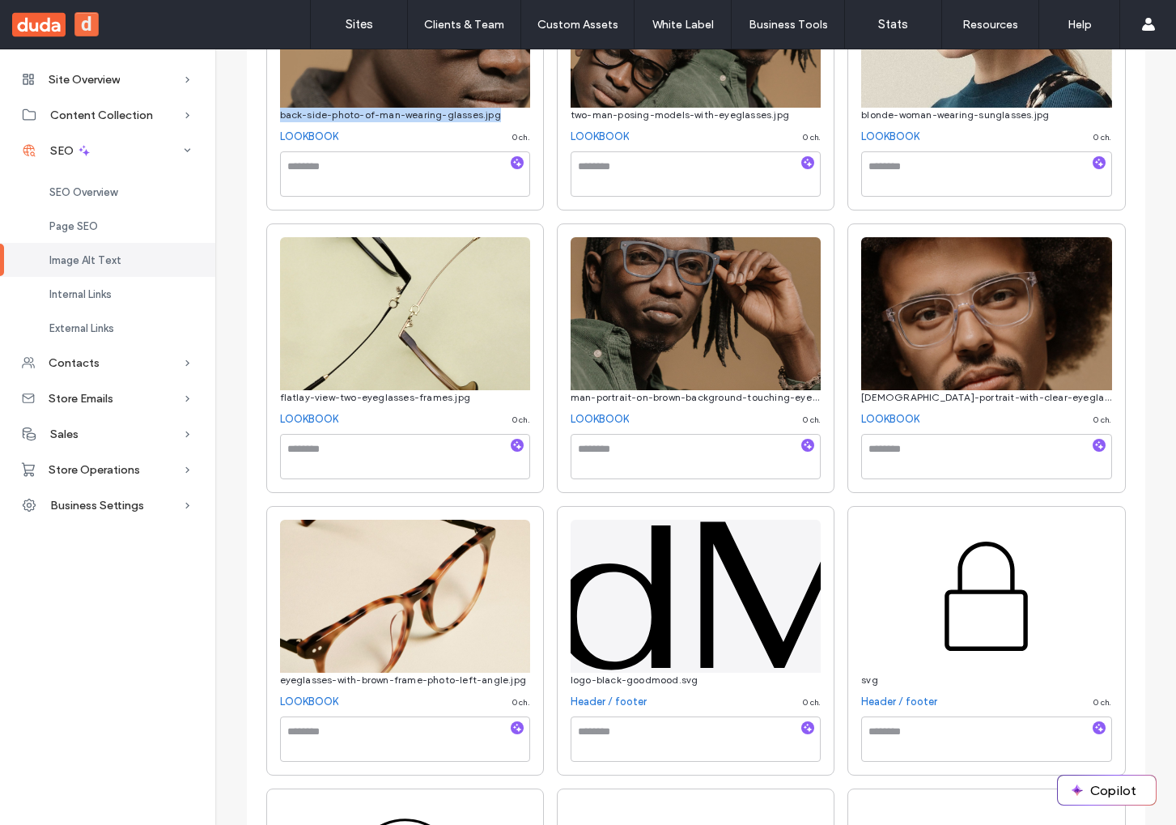
scroll to position [352, 0]
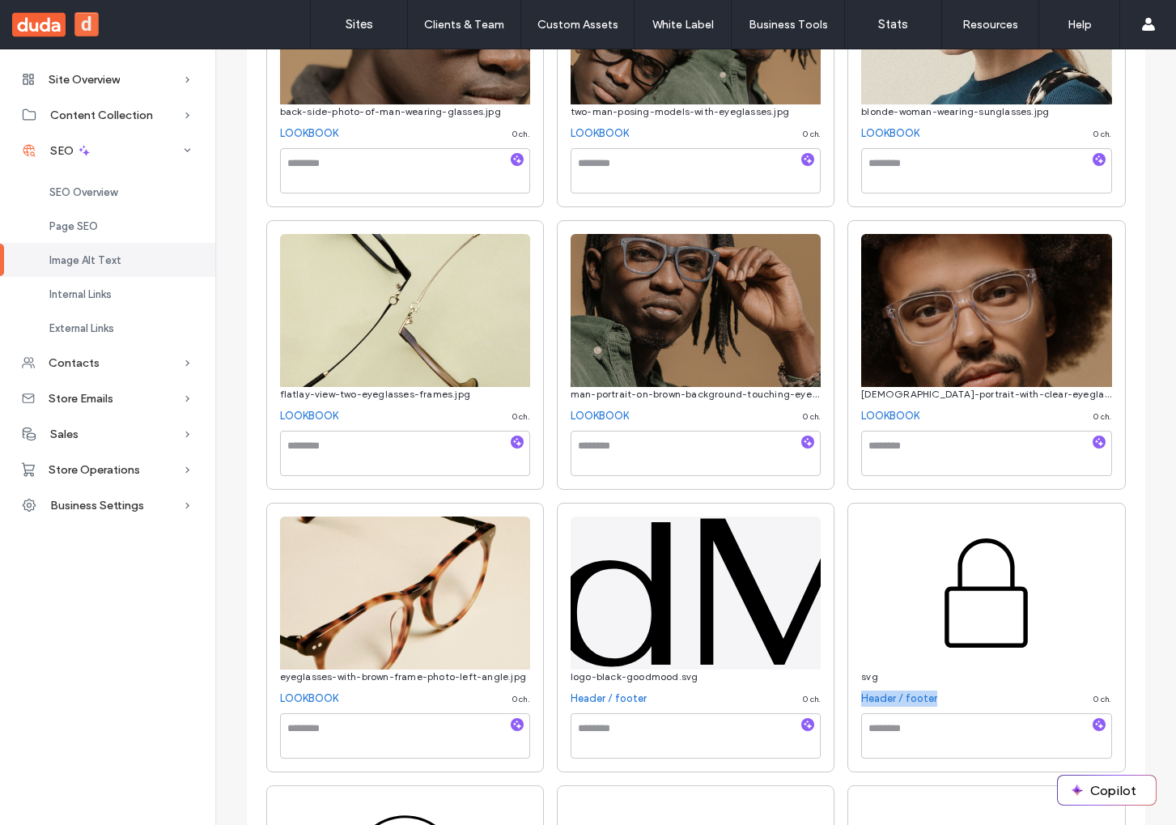
drag, startPoint x: 949, startPoint y: 694, endPoint x: 842, endPoint y: 698, distance: 107.7
click at [847, 698] on div "svg Header / footer 0 ch." at bounding box center [986, 638] width 278 height 270
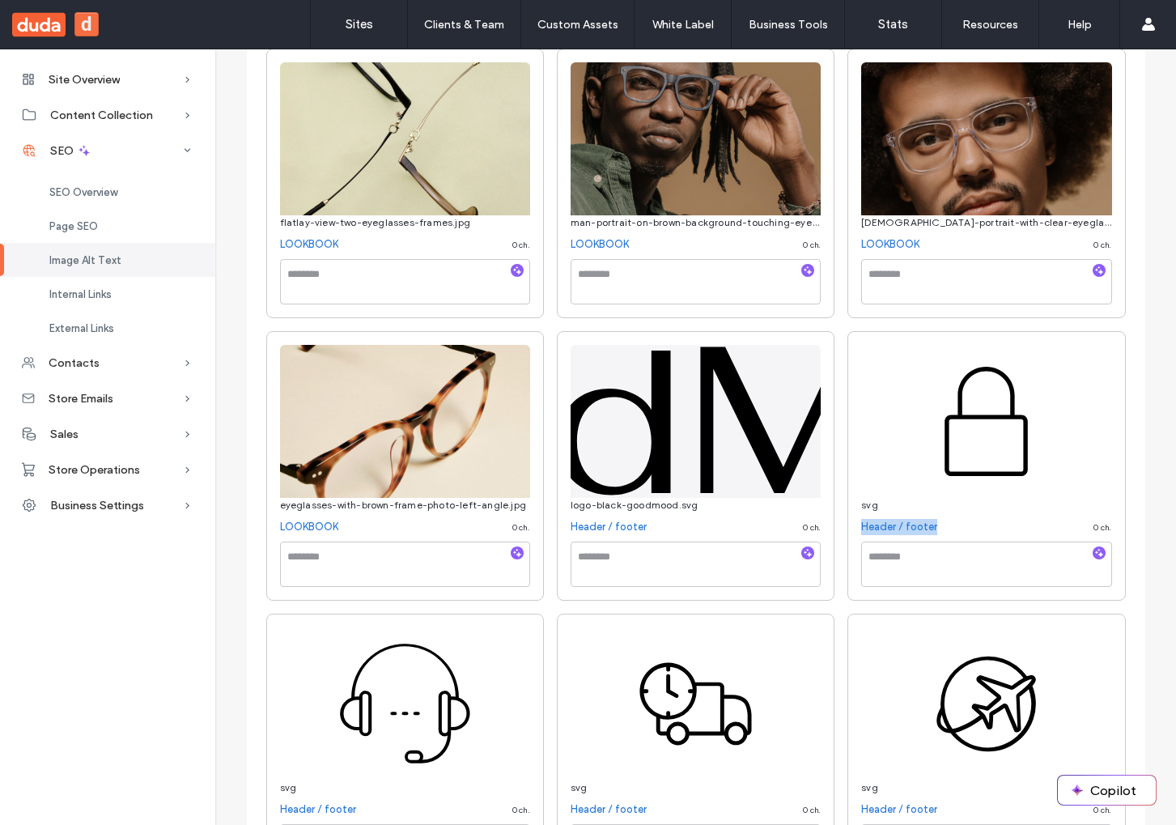
scroll to position [537, 0]
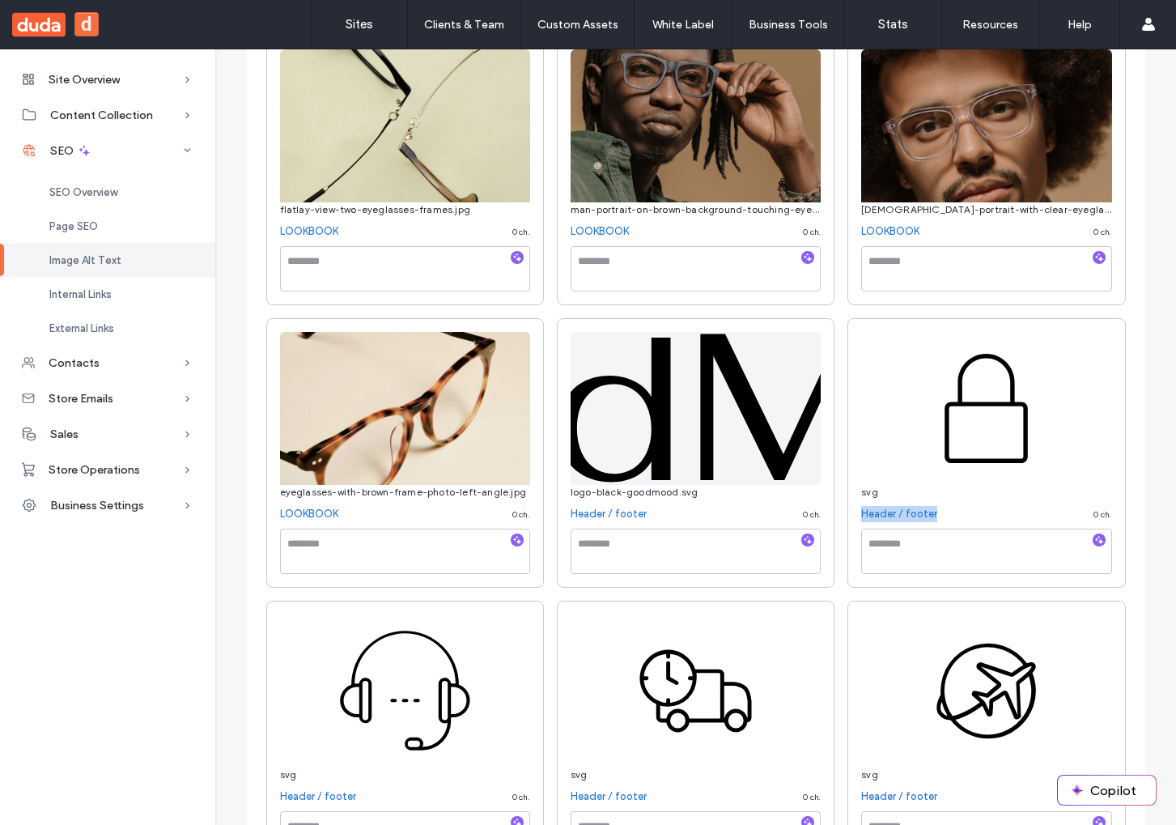
click at [881, 507] on link "Header / footer" at bounding box center [899, 514] width 76 height 16
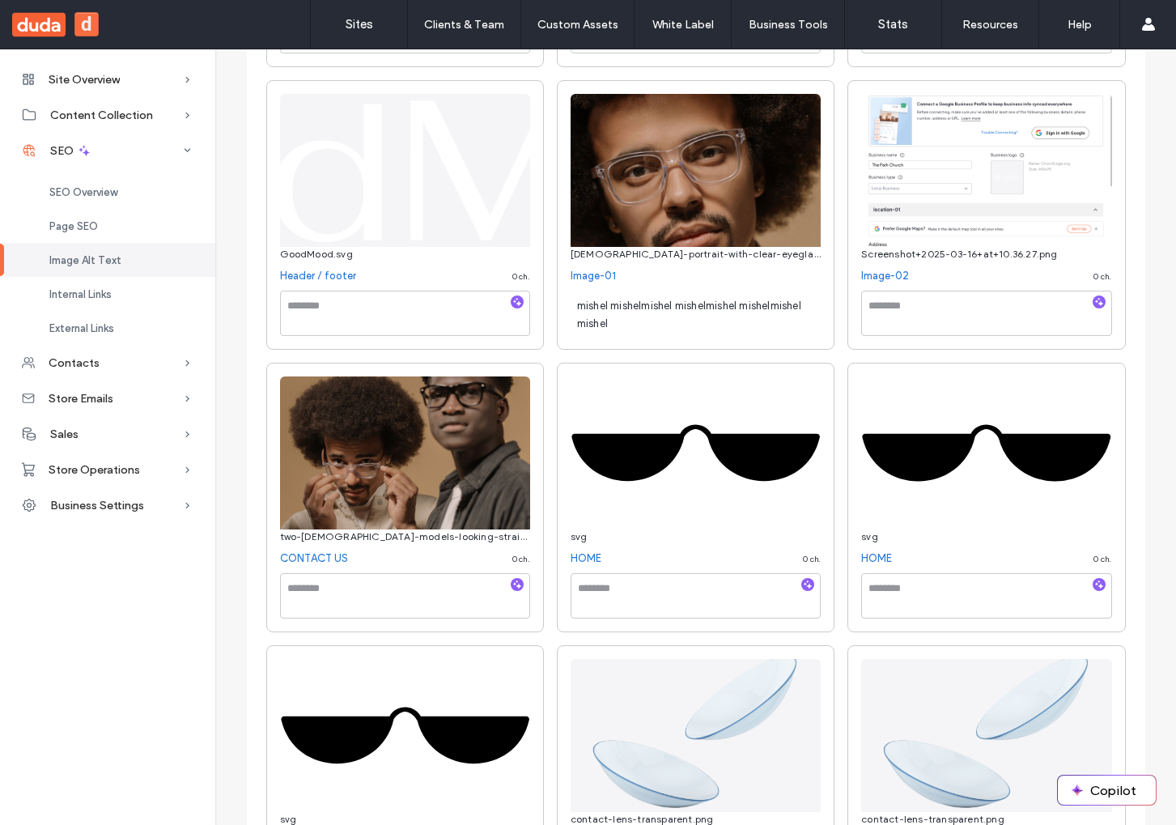
scroll to position [1344, 0]
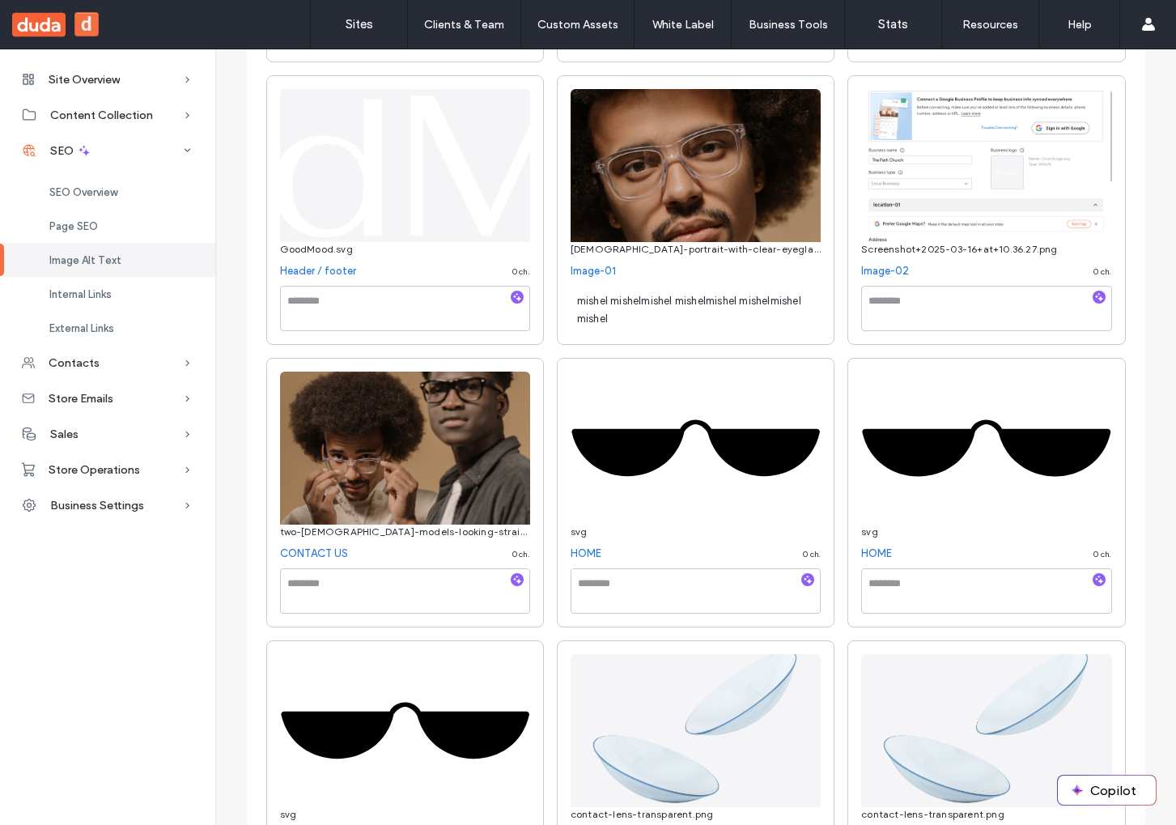
click at [881, 267] on link "Image-02" at bounding box center [885, 271] width 48 height 16
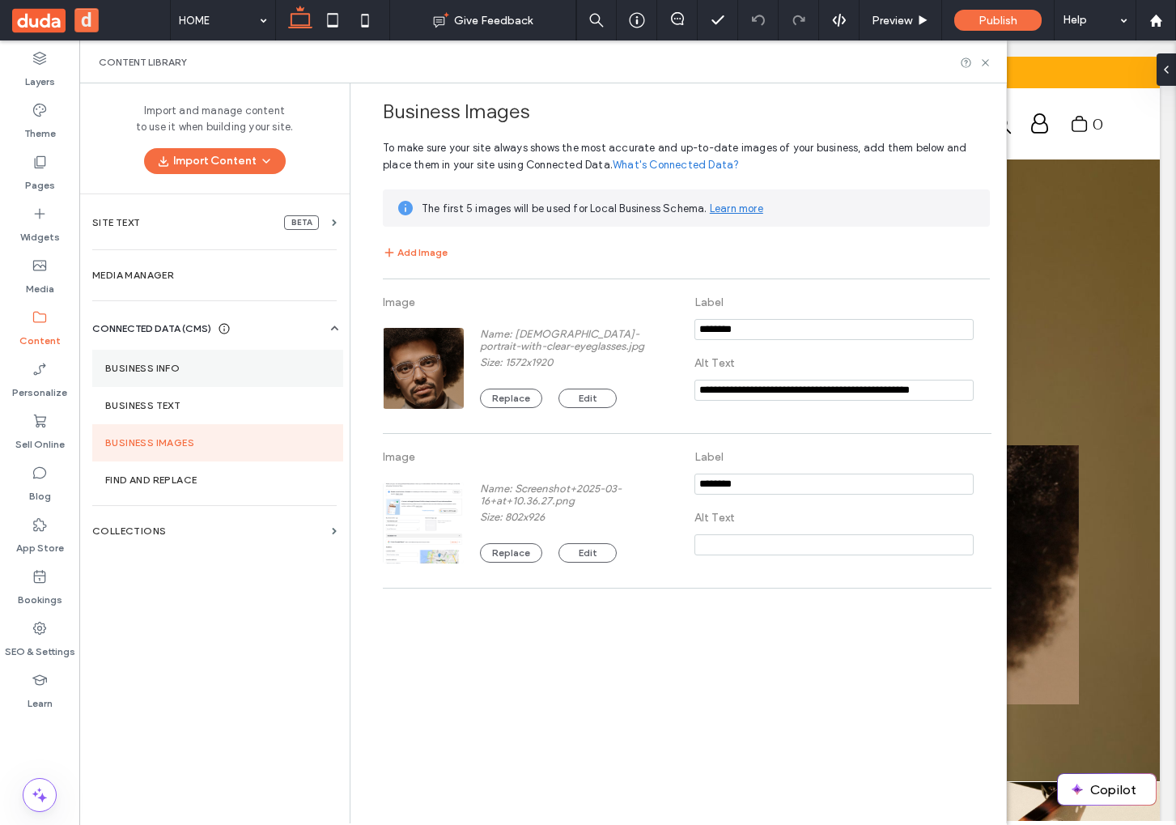
click at [206, 367] on label "Business Info" at bounding box center [217, 368] width 225 height 11
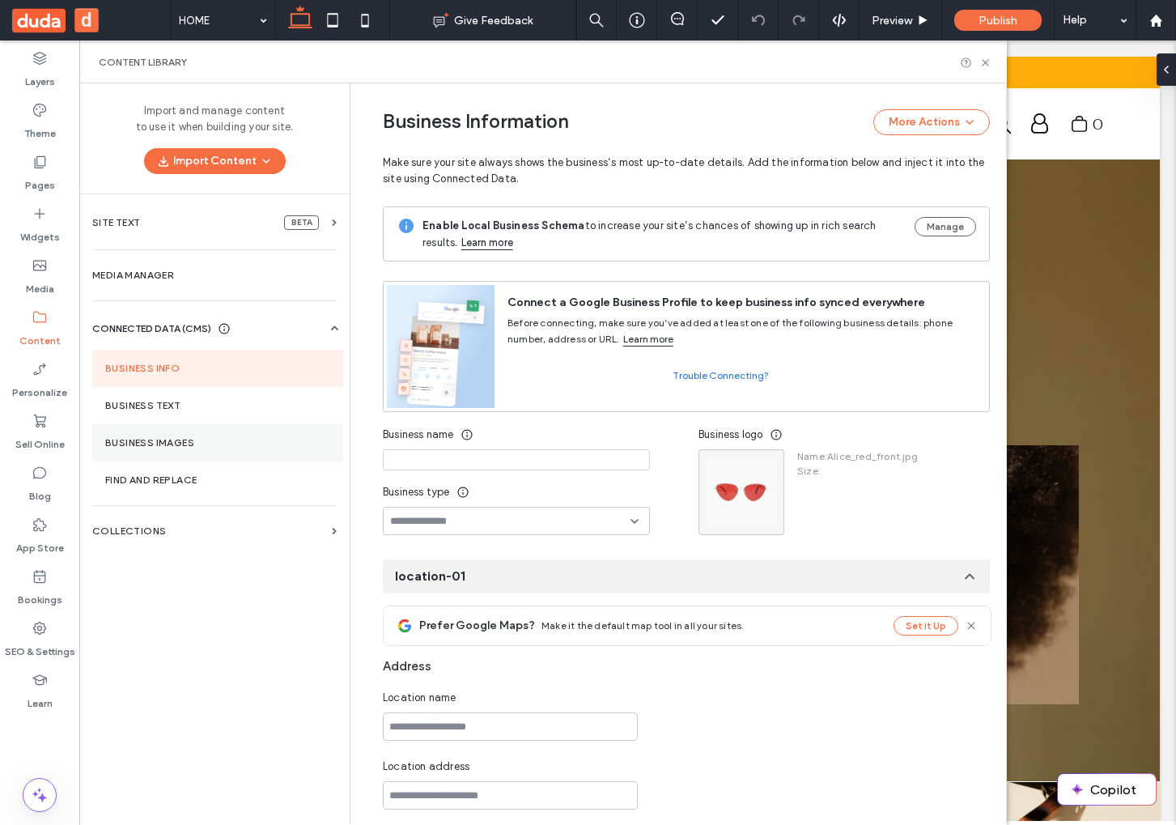
scroll to position [104, 0]
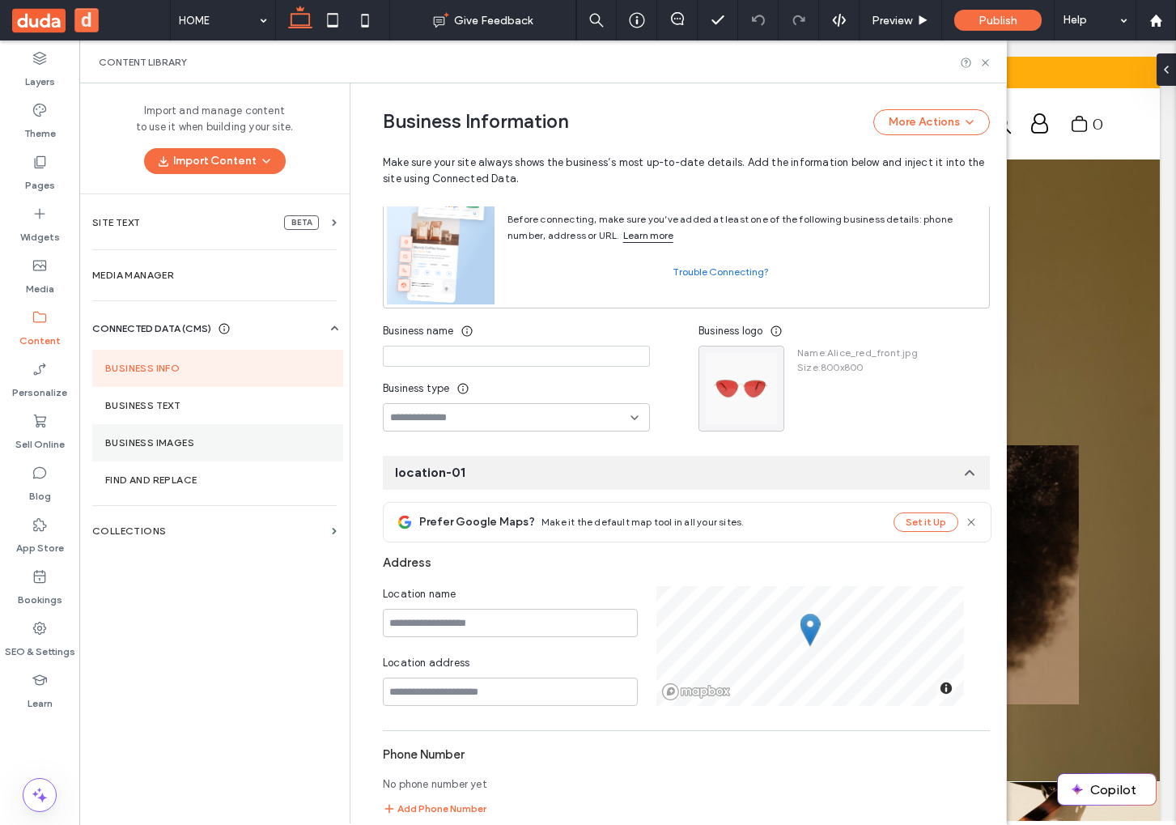
click at [199, 444] on label "Business Images" at bounding box center [217, 442] width 225 height 11
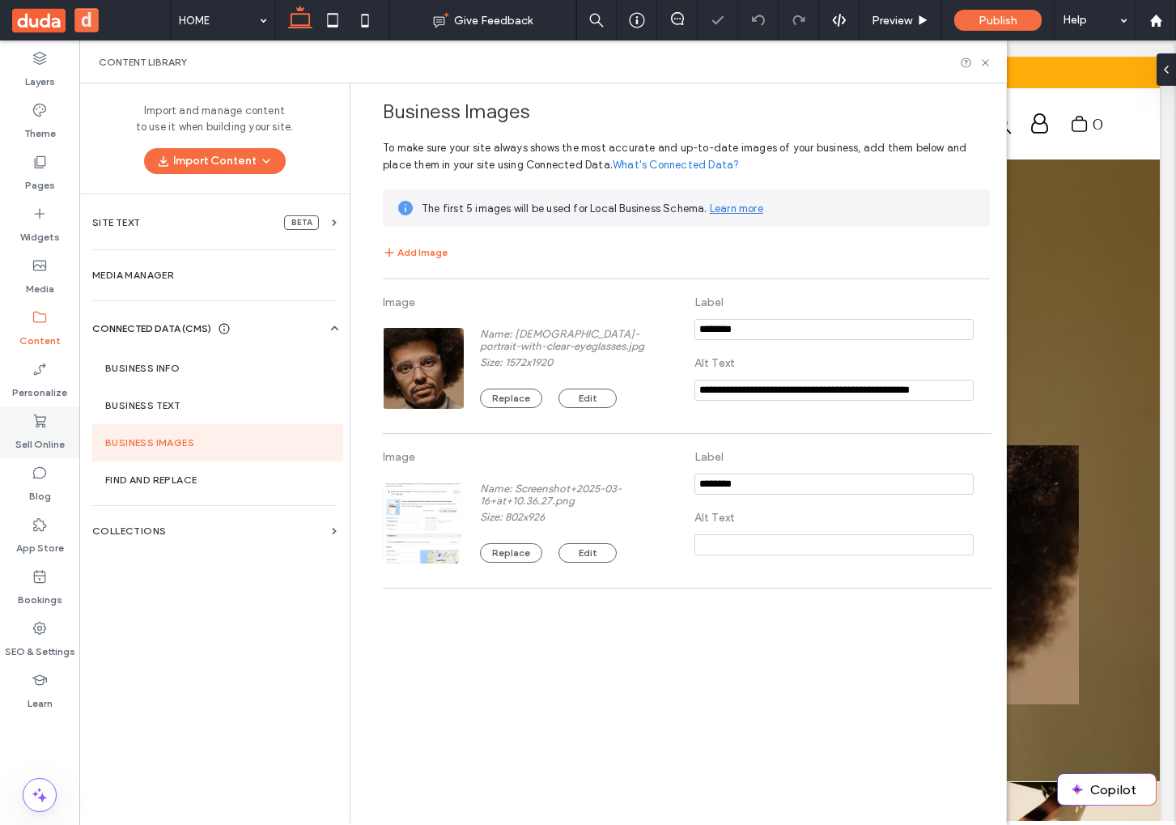
scroll to position [0, 0]
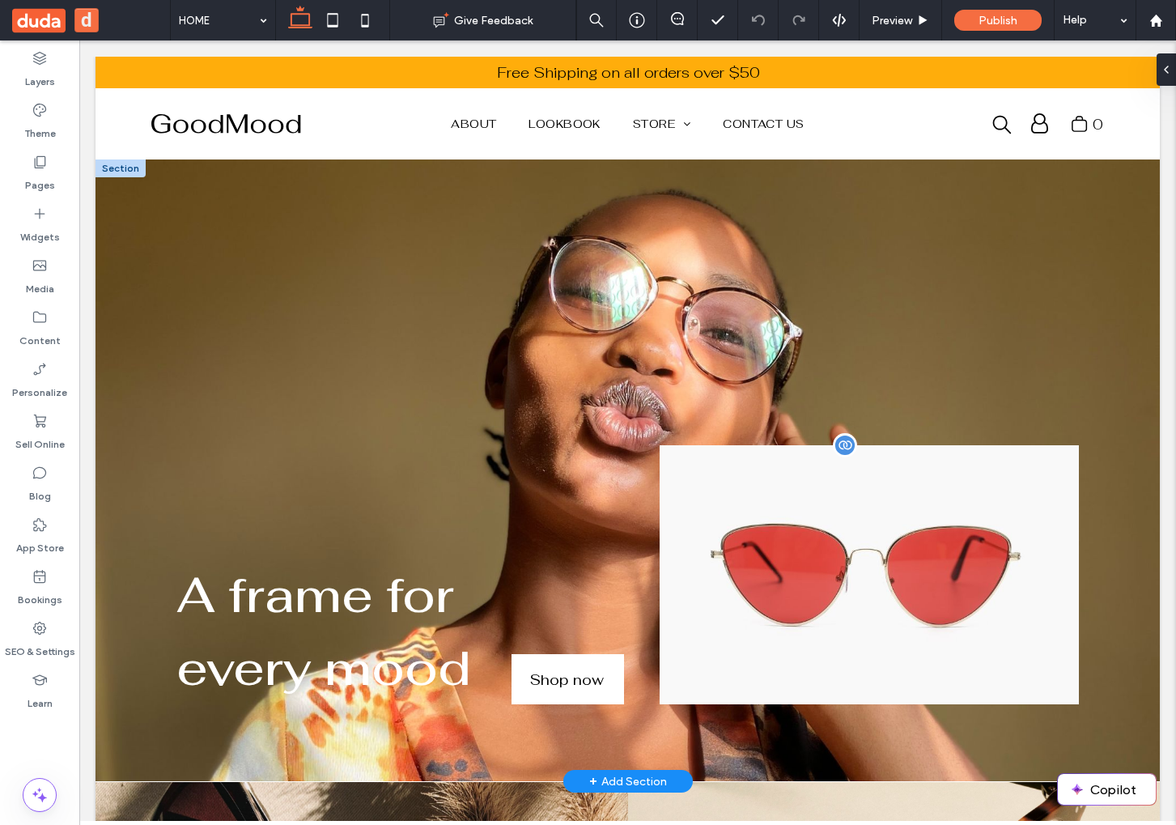
click at [852, 517] on img at bounding box center [869, 574] width 419 height 259
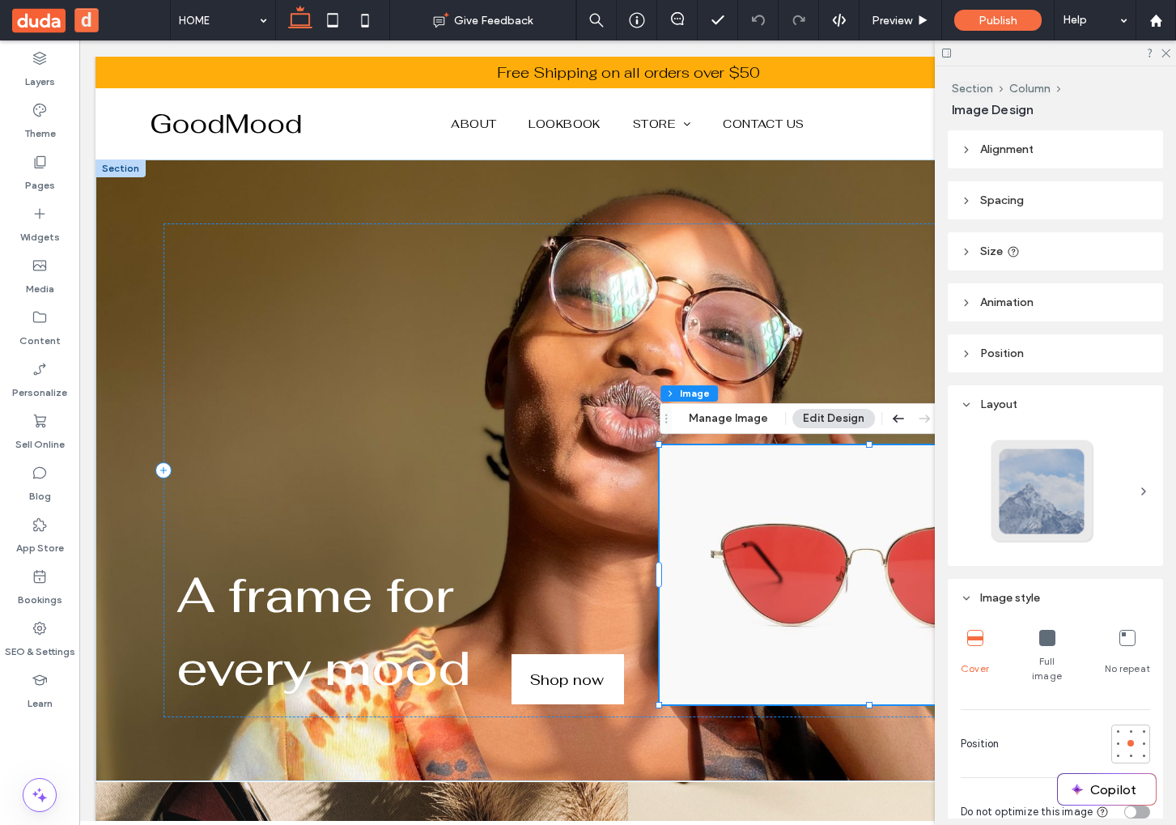
click at [1167, 46] on div at bounding box center [1055, 52] width 241 height 25
click at [1167, 53] on icon at bounding box center [1165, 52] width 11 height 11
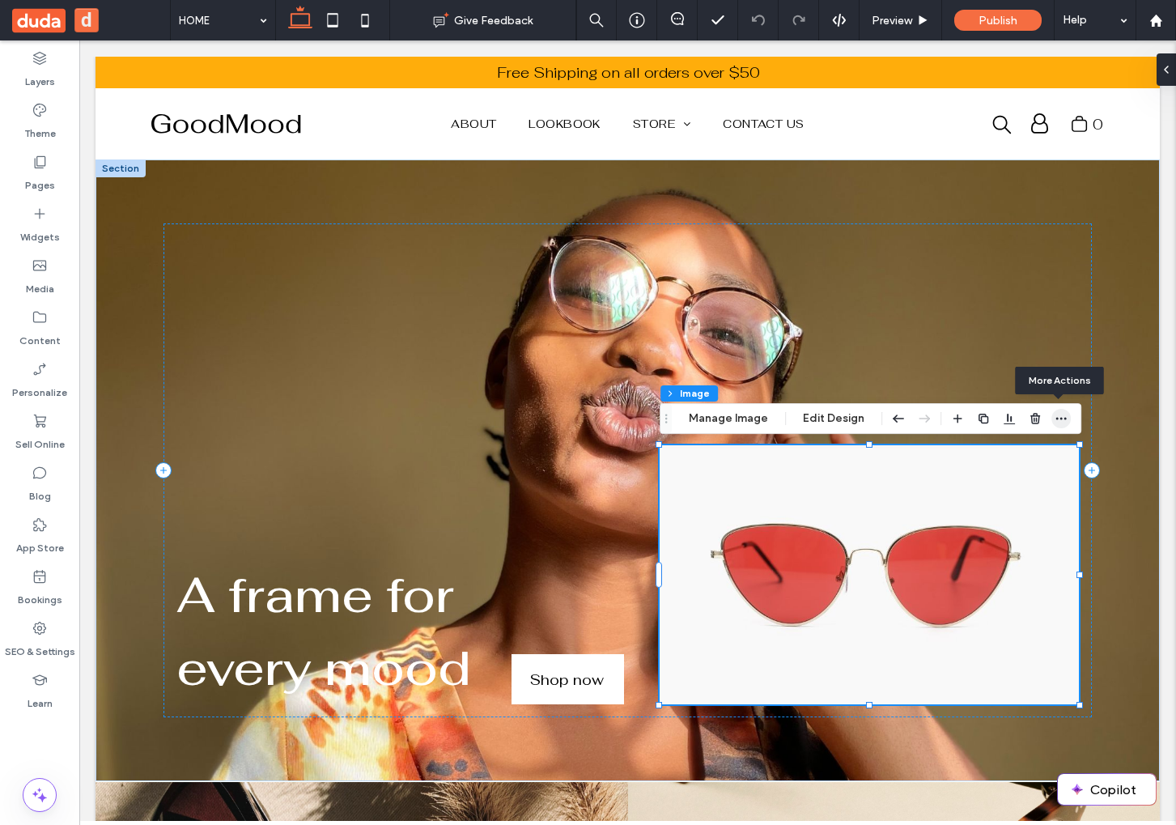
click at [1064, 422] on icon "button" at bounding box center [1061, 418] width 13 height 13
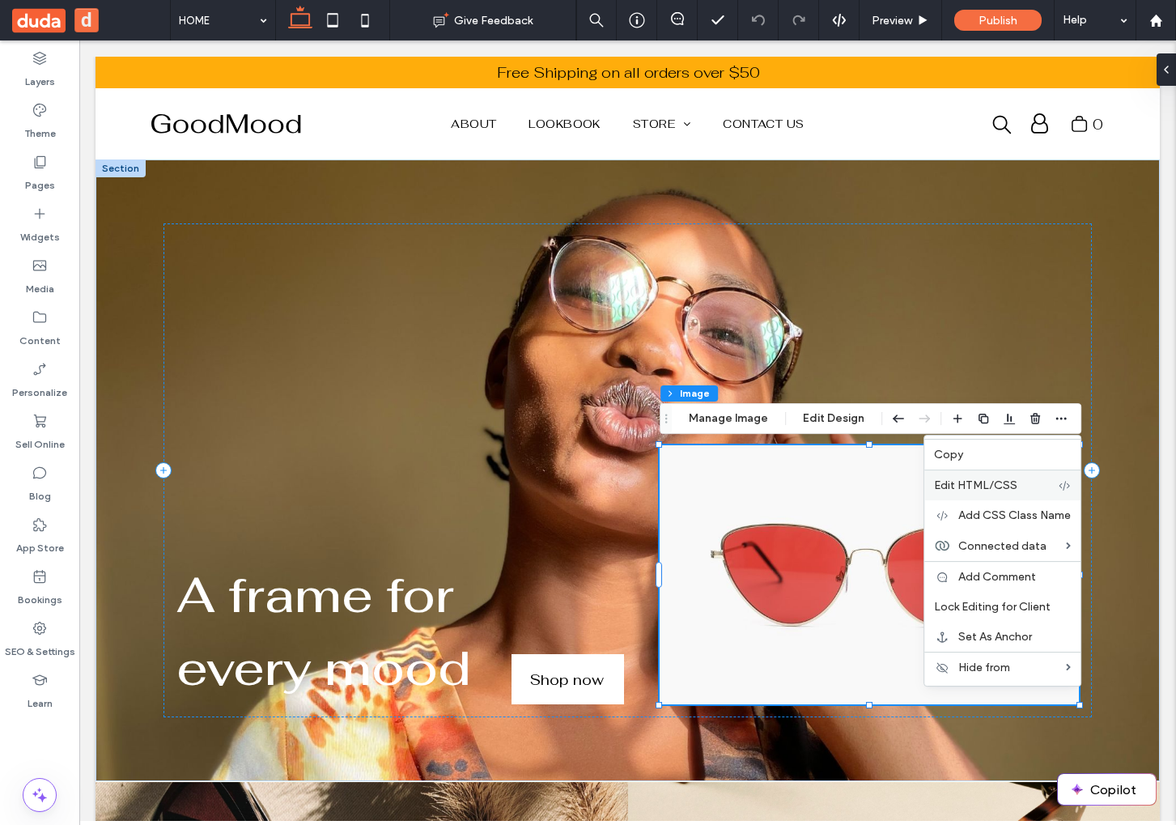
click at [1011, 494] on div "Edit HTML/CSS" at bounding box center [1002, 484] width 156 height 31
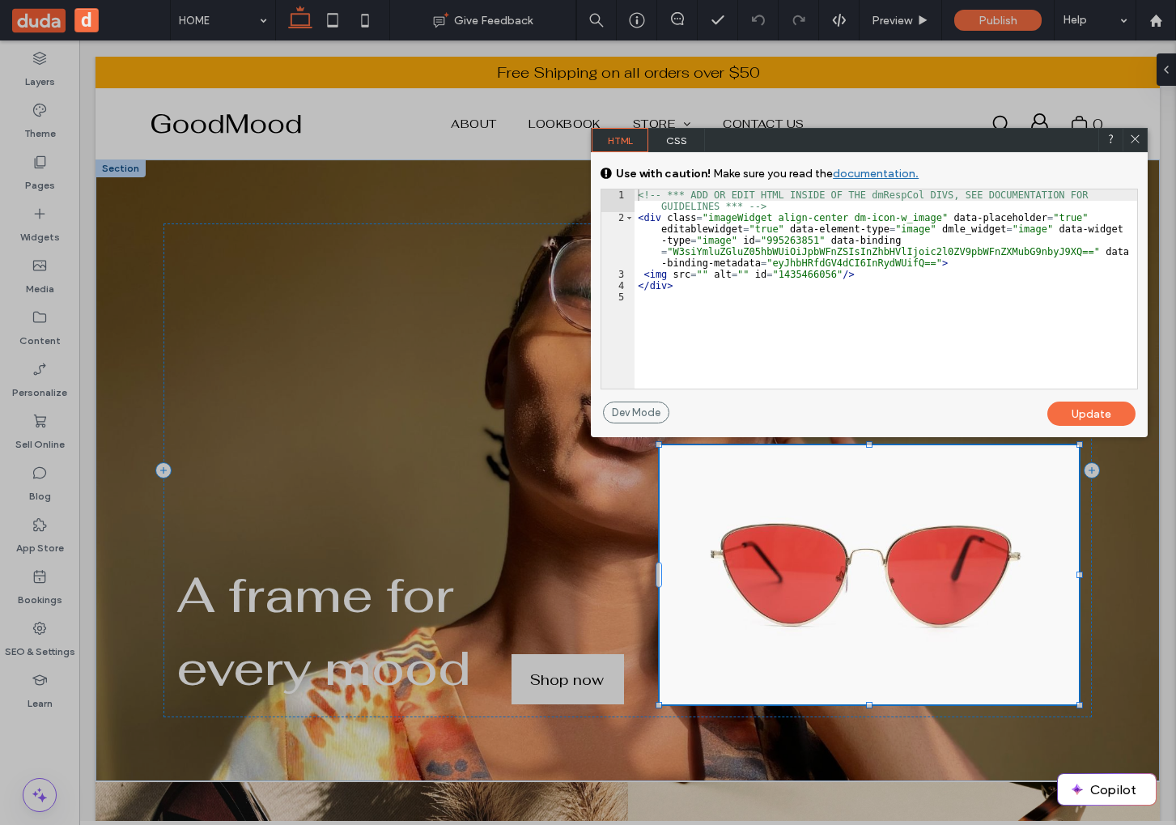
scroll to position [2, 0]
click at [707, 241] on div "<!-- *** ADD OR EDIT HTML INSIDE OF THE dmRespCol DIVS, SEE DOCUMENTATION FOR G…" at bounding box center [886, 305] width 503 height 233
click at [805, 271] on div "<!-- *** ADD OR EDIT HTML INSIDE OF THE dmRespCol DIVS, SEE DOCUMENTATION FOR G…" at bounding box center [886, 305] width 503 height 233
click at [862, 238] on div "<!-- *** ADD OR EDIT HTML INSIDE OF THE dmRespCol DIVS, SEE DOCUMENTATION FOR G…" at bounding box center [886, 305] width 503 height 233
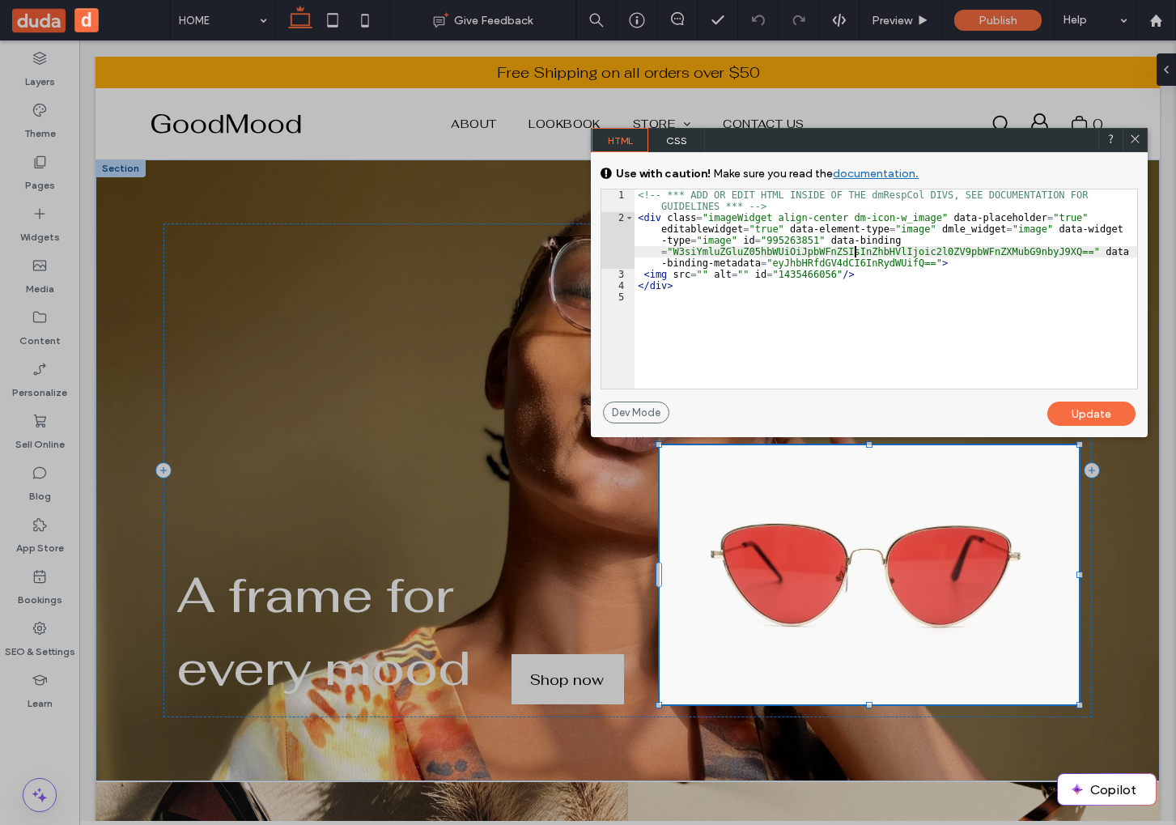
click at [853, 248] on div "<!-- *** ADD OR EDIT HTML INSIDE OF THE dmRespCol DIVS, SEE DOCUMENTATION FOR G…" at bounding box center [886, 305] width 503 height 233
drag, startPoint x: 1137, startPoint y: 138, endPoint x: 1008, endPoint y: 100, distance: 134.7
click at [1137, 138] on icon at bounding box center [1135, 139] width 12 height 12
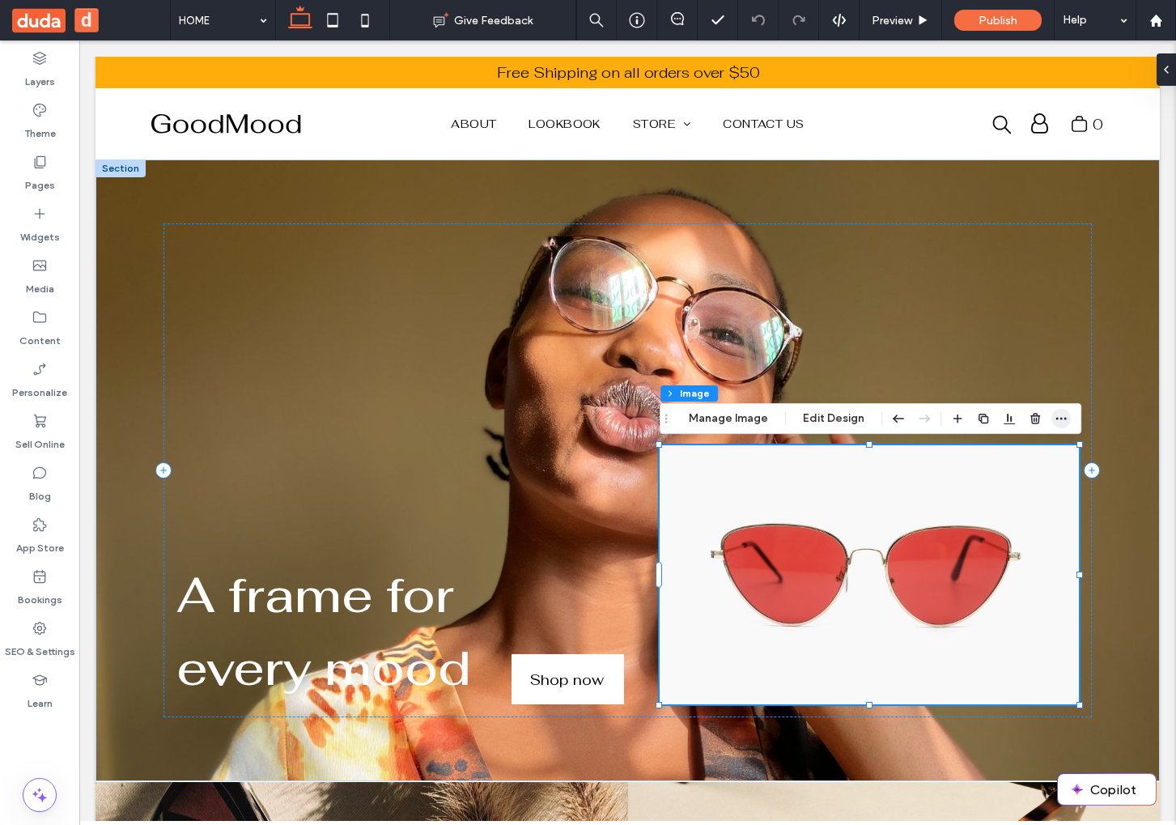
click at [1059, 427] on span "button" at bounding box center [1060, 418] width 19 height 19
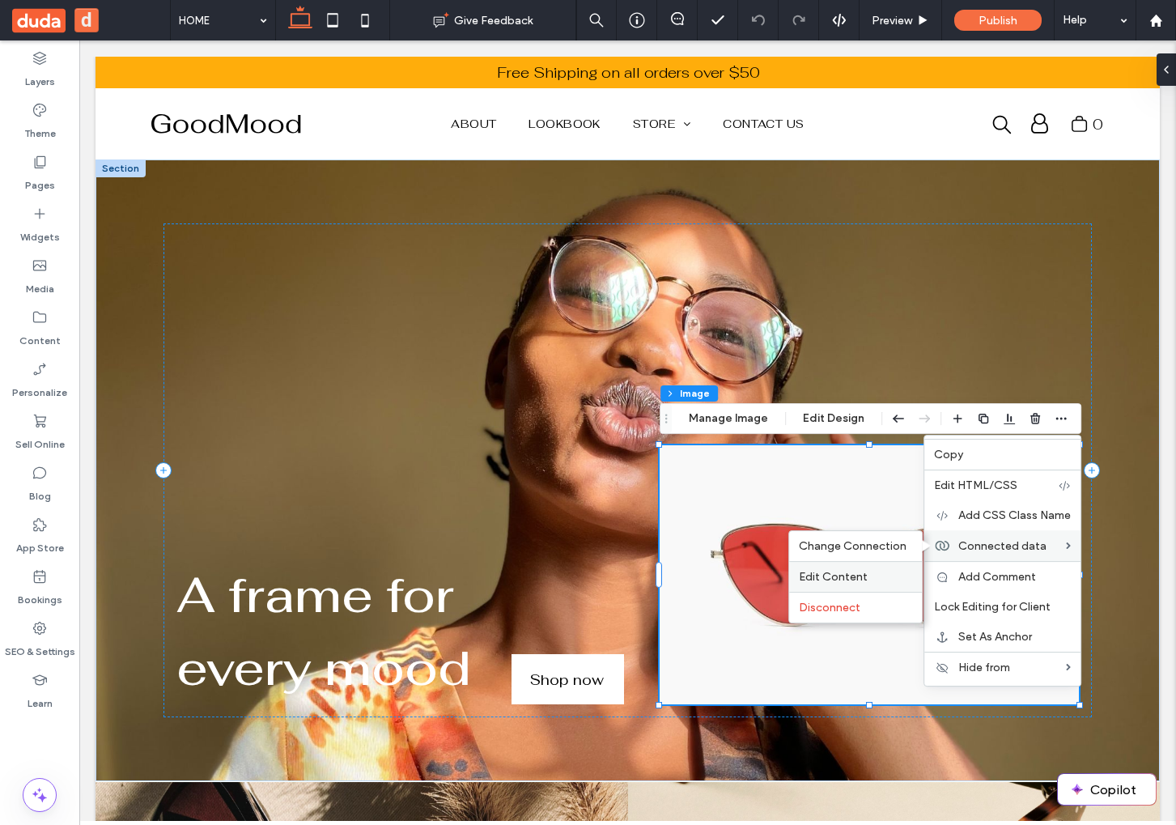
click at [887, 575] on label "Edit Content" at bounding box center [855, 577] width 113 height 14
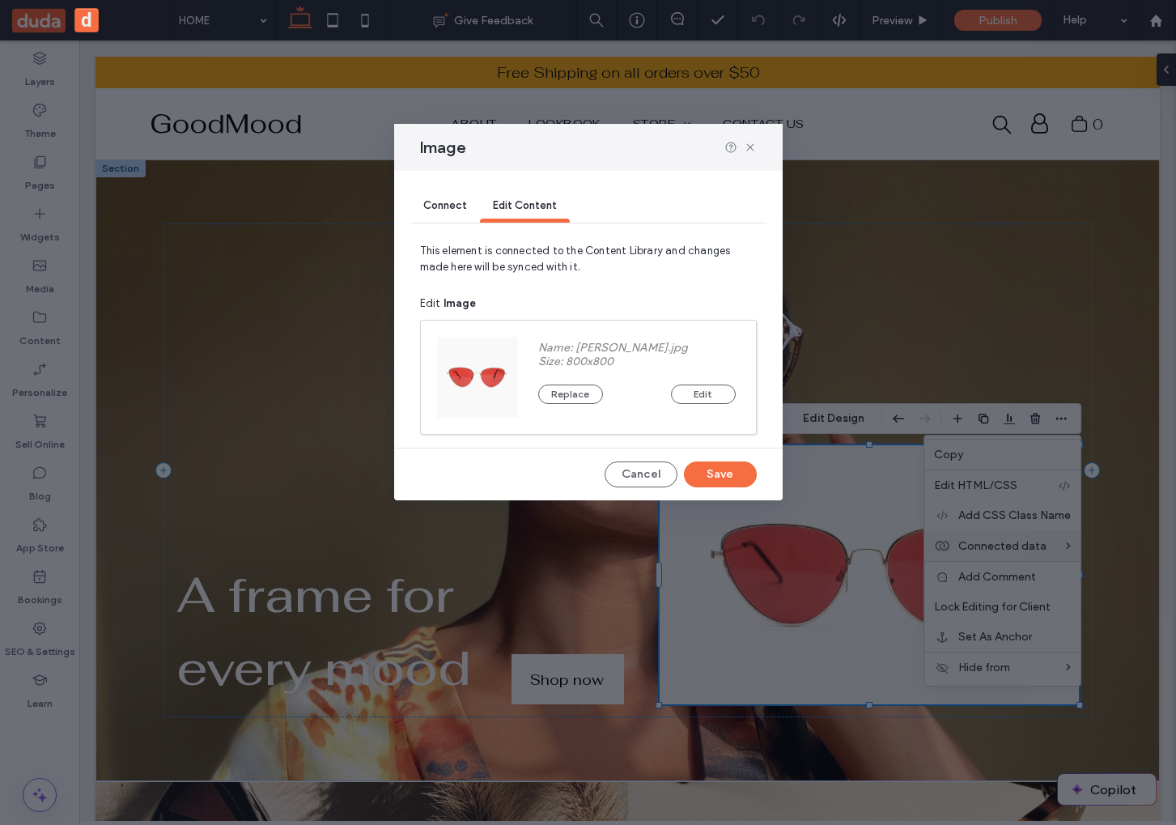
click at [461, 219] on div "Connect" at bounding box center [445, 206] width 70 height 32
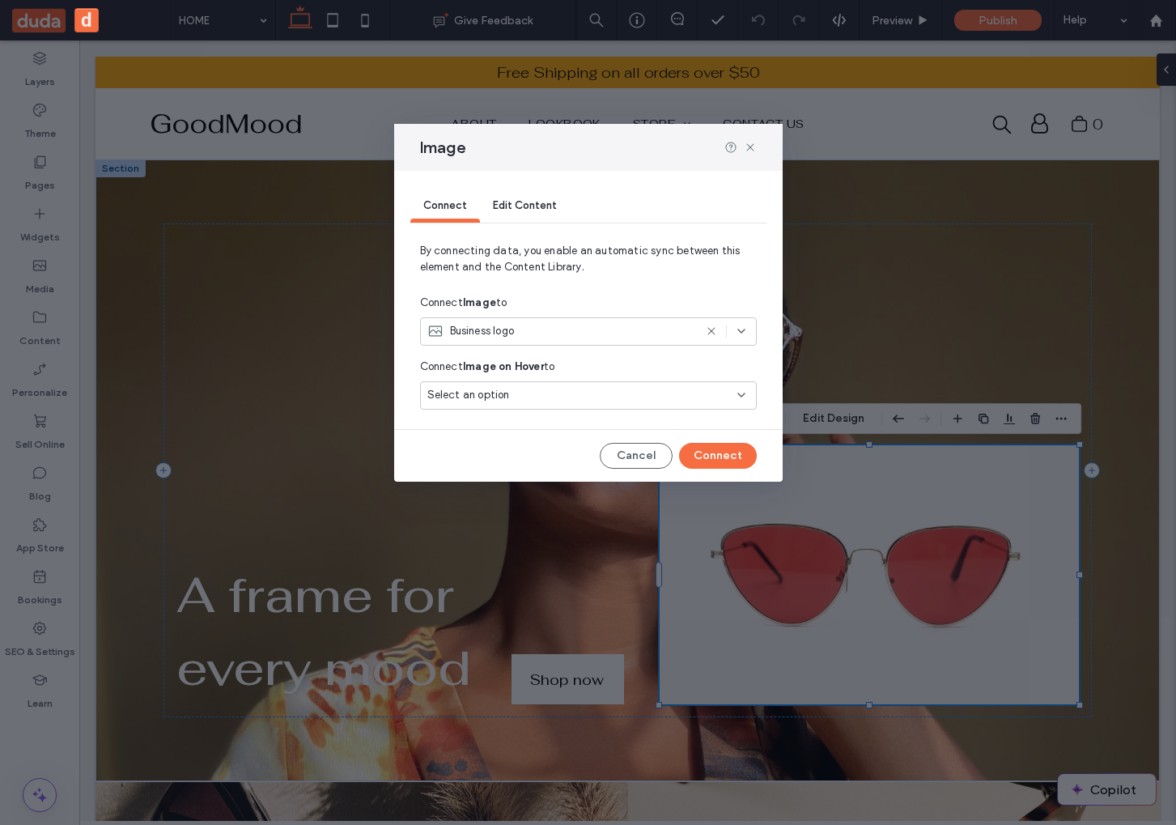
click at [579, 340] on div "Business logo" at bounding box center [588, 331] width 337 height 28
click at [565, 428] on div "Image-01" at bounding box center [588, 417] width 335 height 28
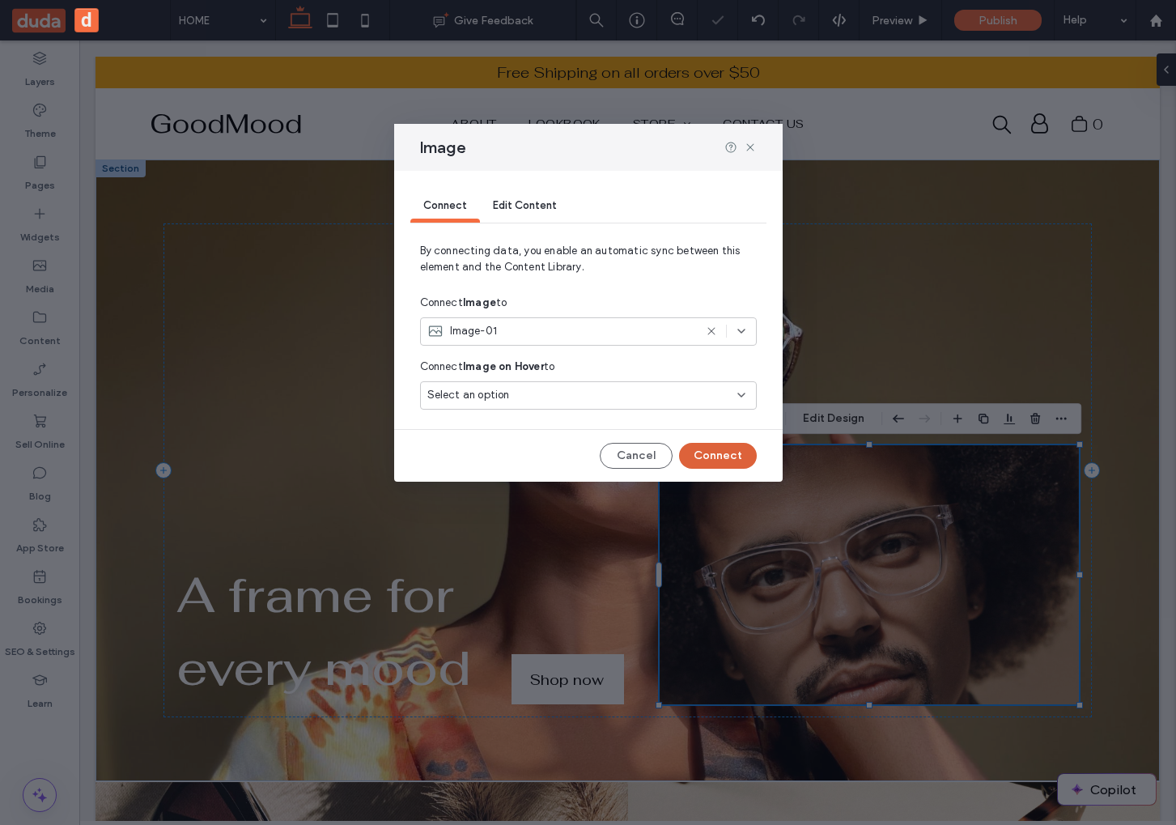
click at [728, 465] on button "Connect" at bounding box center [718, 456] width 78 height 26
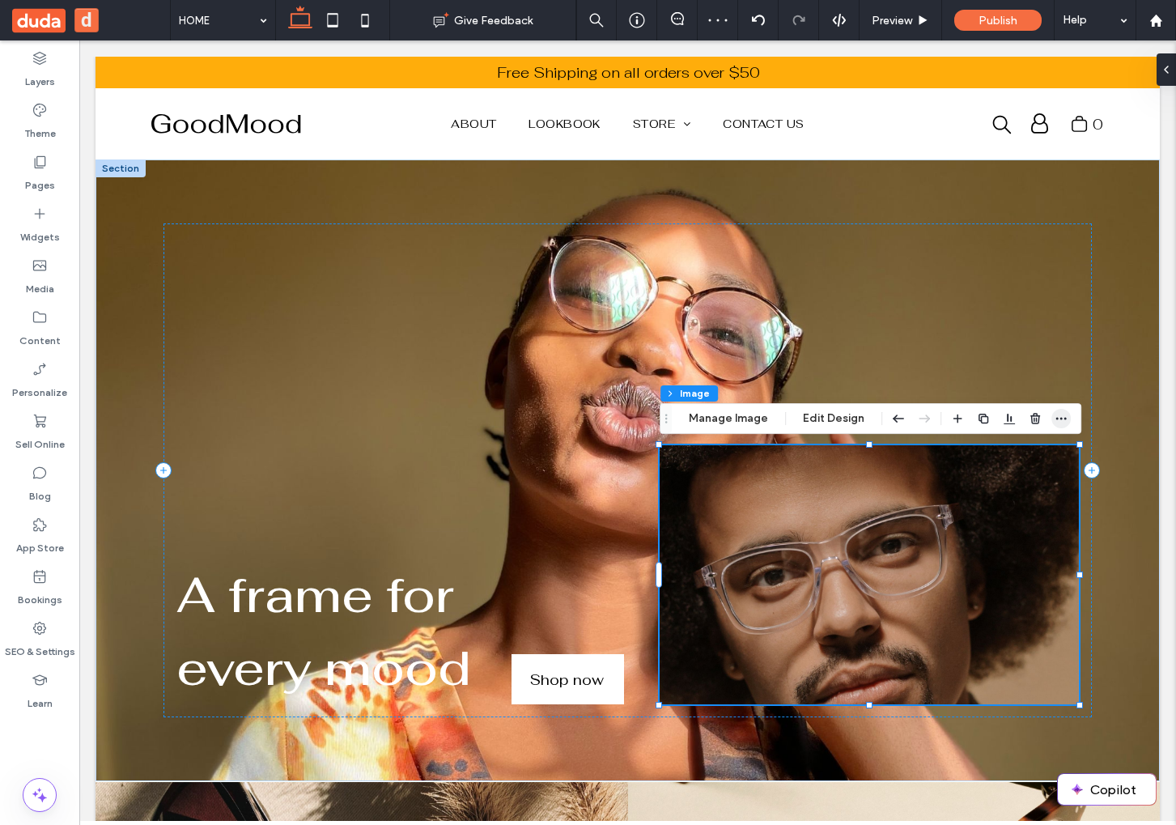
click at [1055, 425] on icon "button" at bounding box center [1061, 418] width 13 height 13
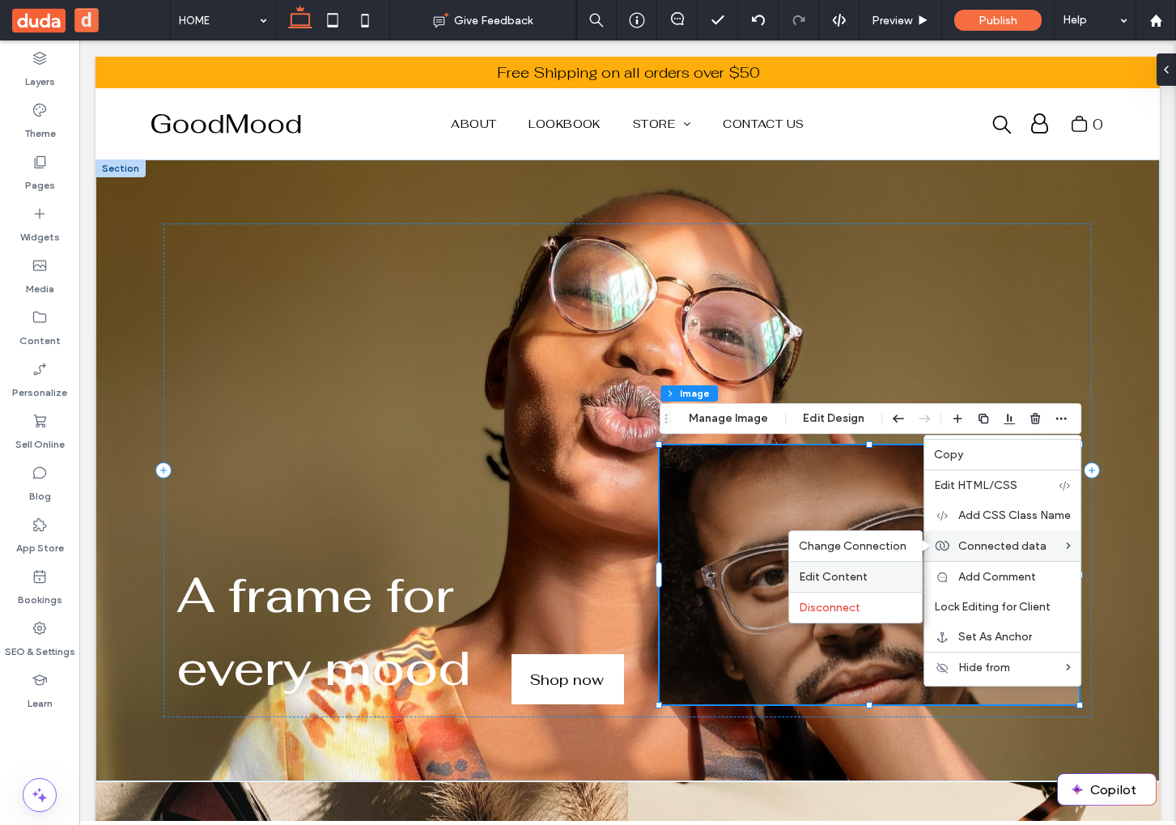
click at [897, 573] on label "Edit Content" at bounding box center [855, 577] width 113 height 14
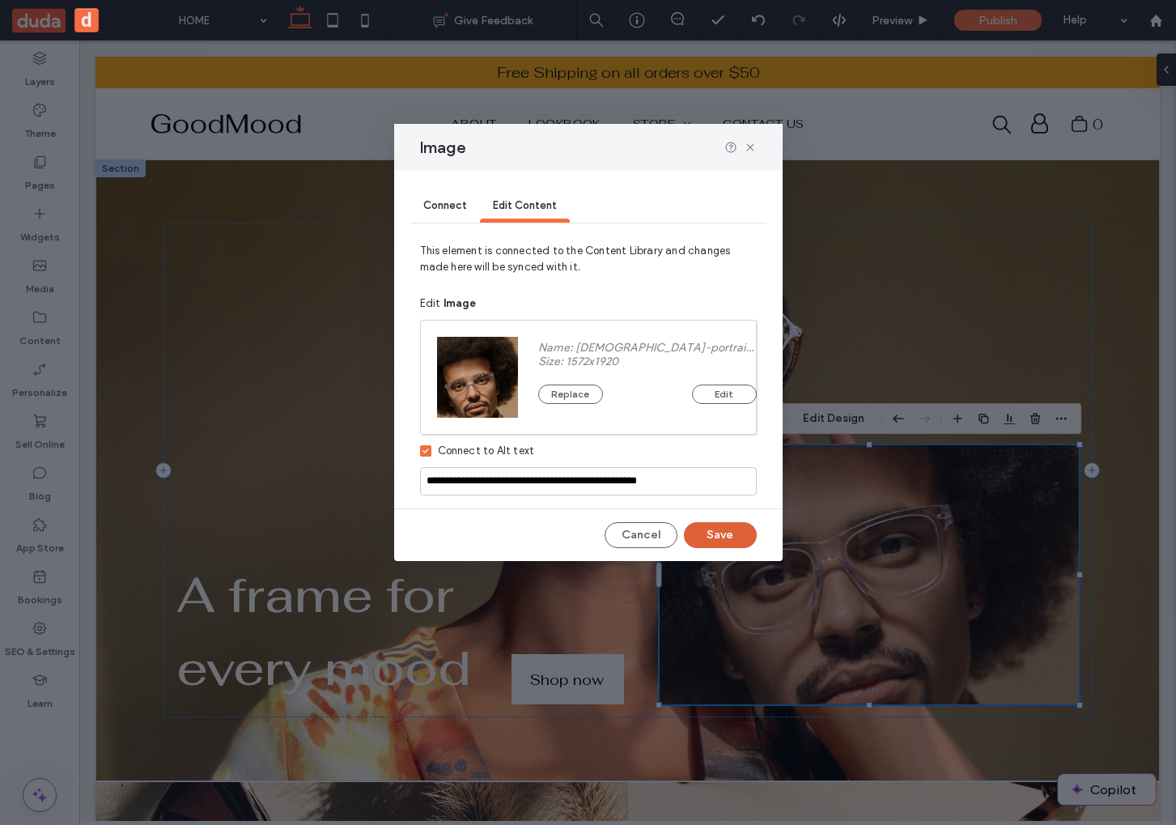
click at [717, 533] on button "Save" at bounding box center [720, 535] width 73 height 26
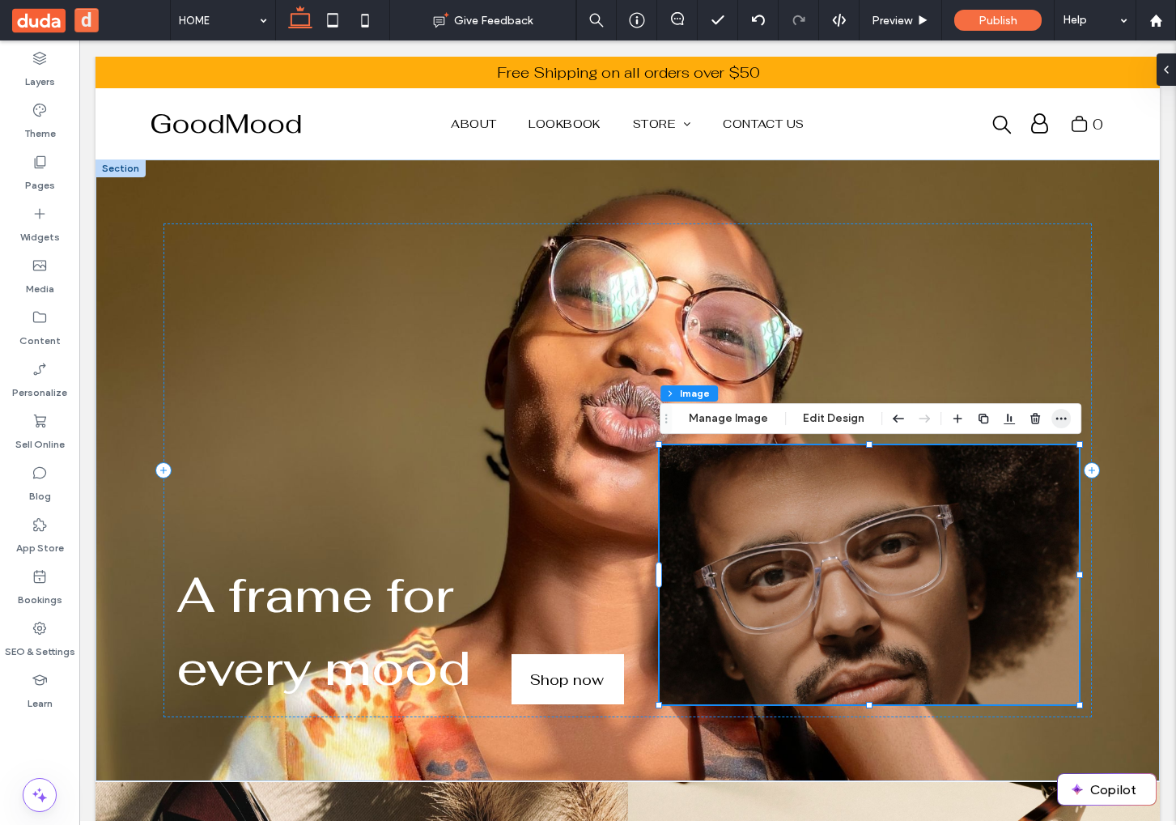
click at [1064, 416] on icon "button" at bounding box center [1061, 418] width 13 height 13
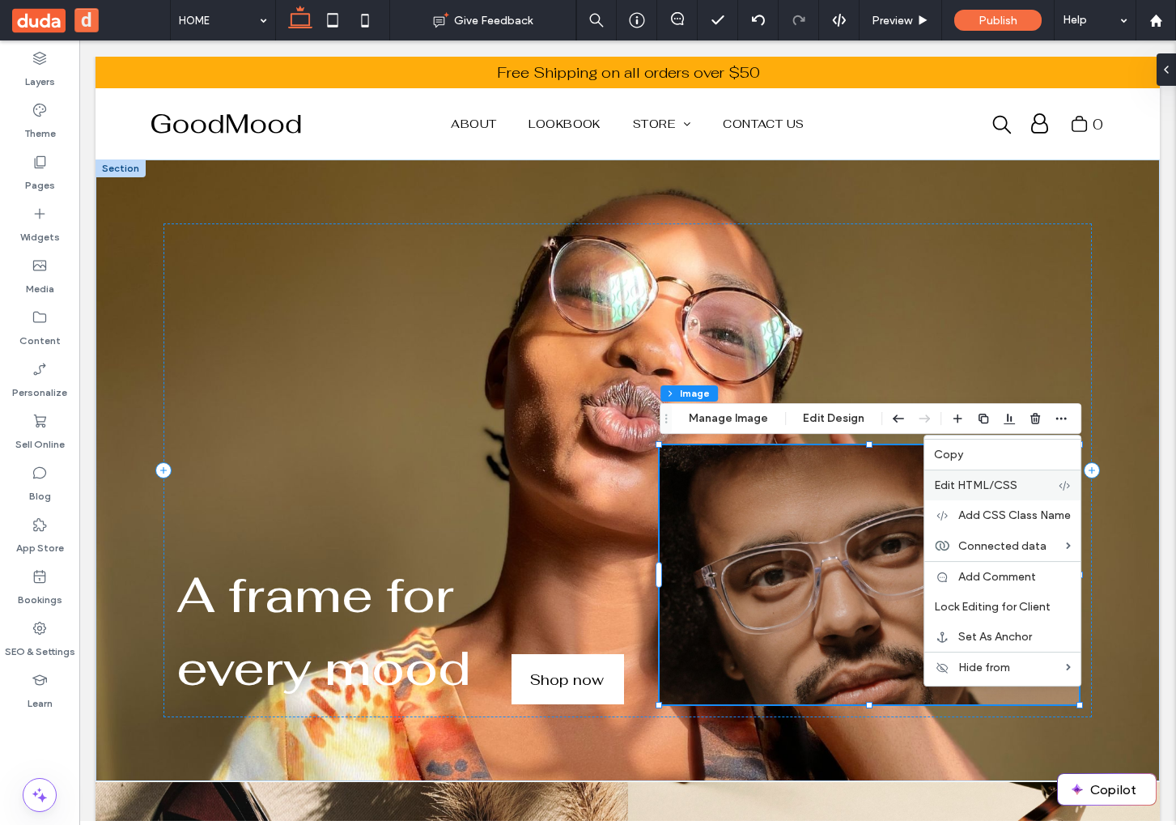
click at [1026, 479] on label "Edit HTML/CSS" at bounding box center [996, 485] width 124 height 14
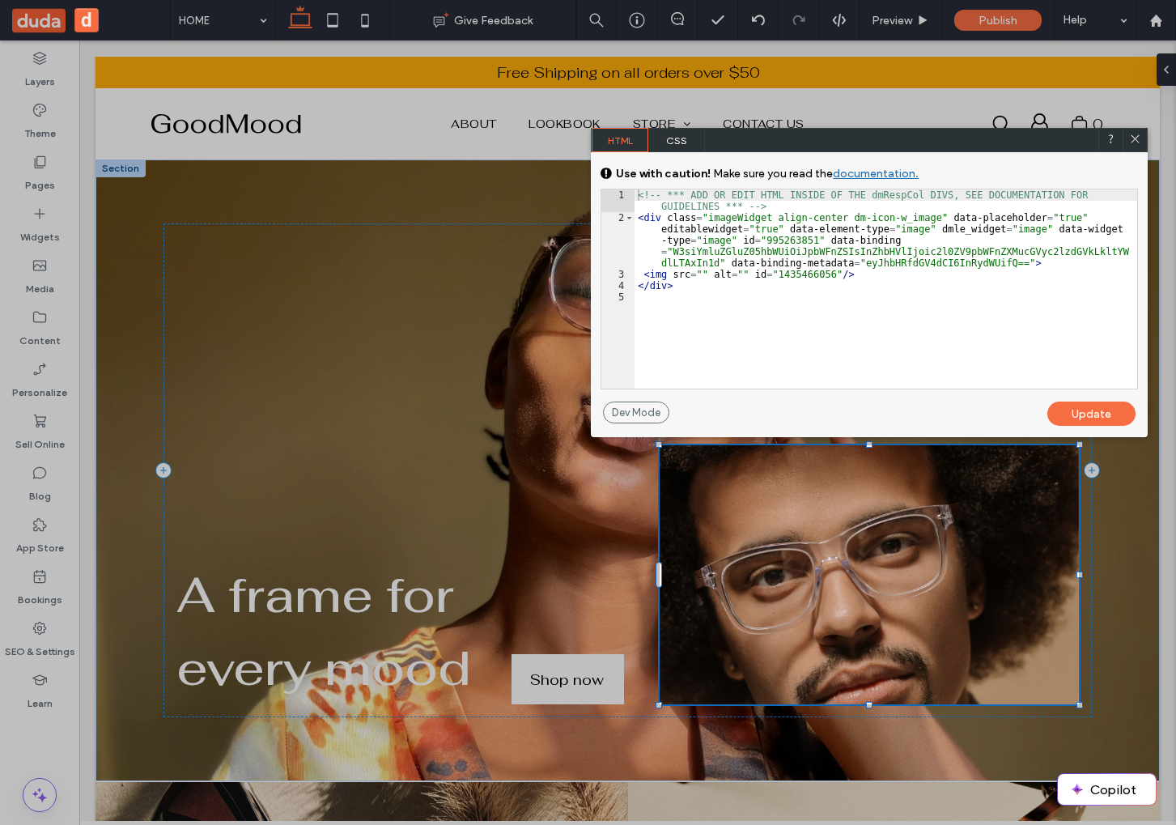
click at [796, 257] on div "<!-- *** ADD OR EDIT HTML INSIDE OF THE dmRespCol DIVS, SEE DOCUMENTATION FOR G…" at bounding box center [886, 305] width 503 height 233
click at [822, 261] on div "<!-- *** ADD OR EDIT HTML INSIDE OF THE dmRespCol DIVS, SEE DOCUMENTATION FOR G…" at bounding box center [886, 305] width 503 height 233
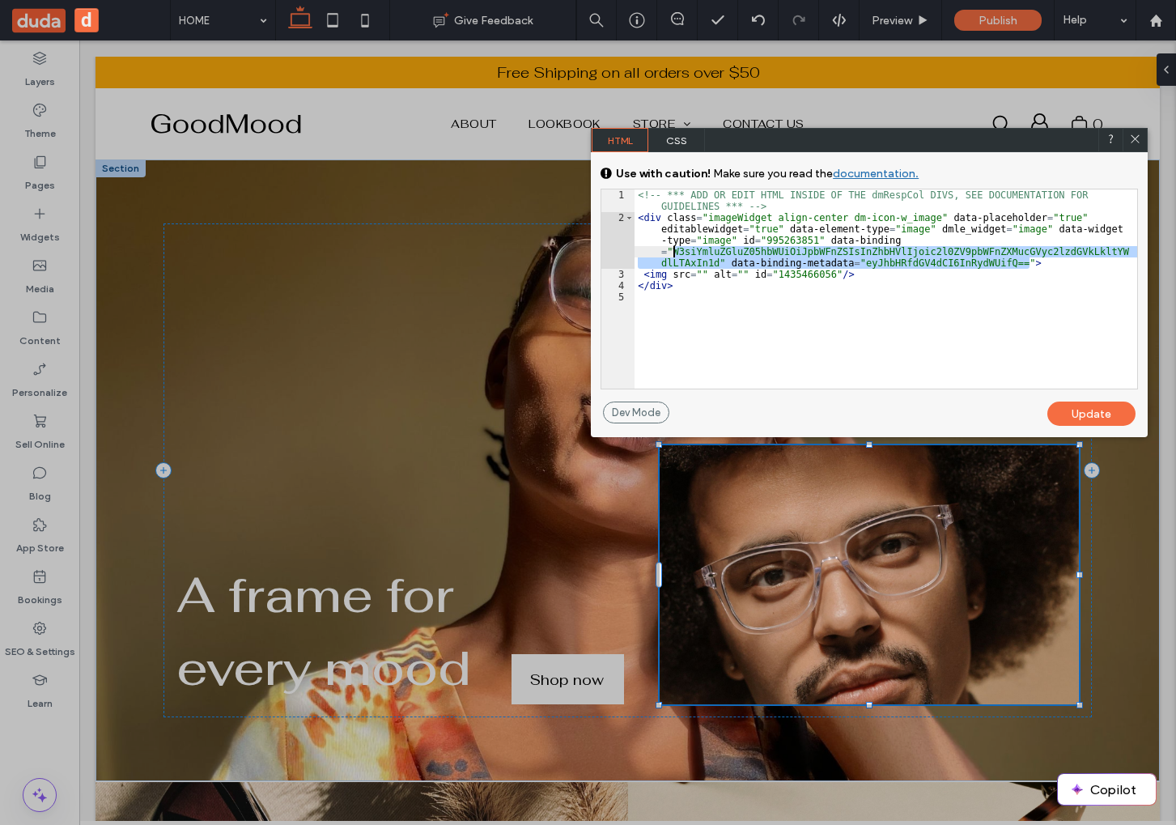
drag, startPoint x: 1029, startPoint y: 265, endPoint x: 675, endPoint y: 251, distance: 354.0
click at [675, 251] on div "<!-- *** ADD OR EDIT HTML INSIDE OF THE dmRespCol DIVS, SEE DOCUMENTATION FOR G…" at bounding box center [886, 305] width 503 height 233
click at [801, 206] on div "<!-- *** ADD OR EDIT HTML INSIDE OF THE dmRespCol DIVS, SEE DOCUMENTATION FOR G…" at bounding box center [886, 305] width 503 height 233
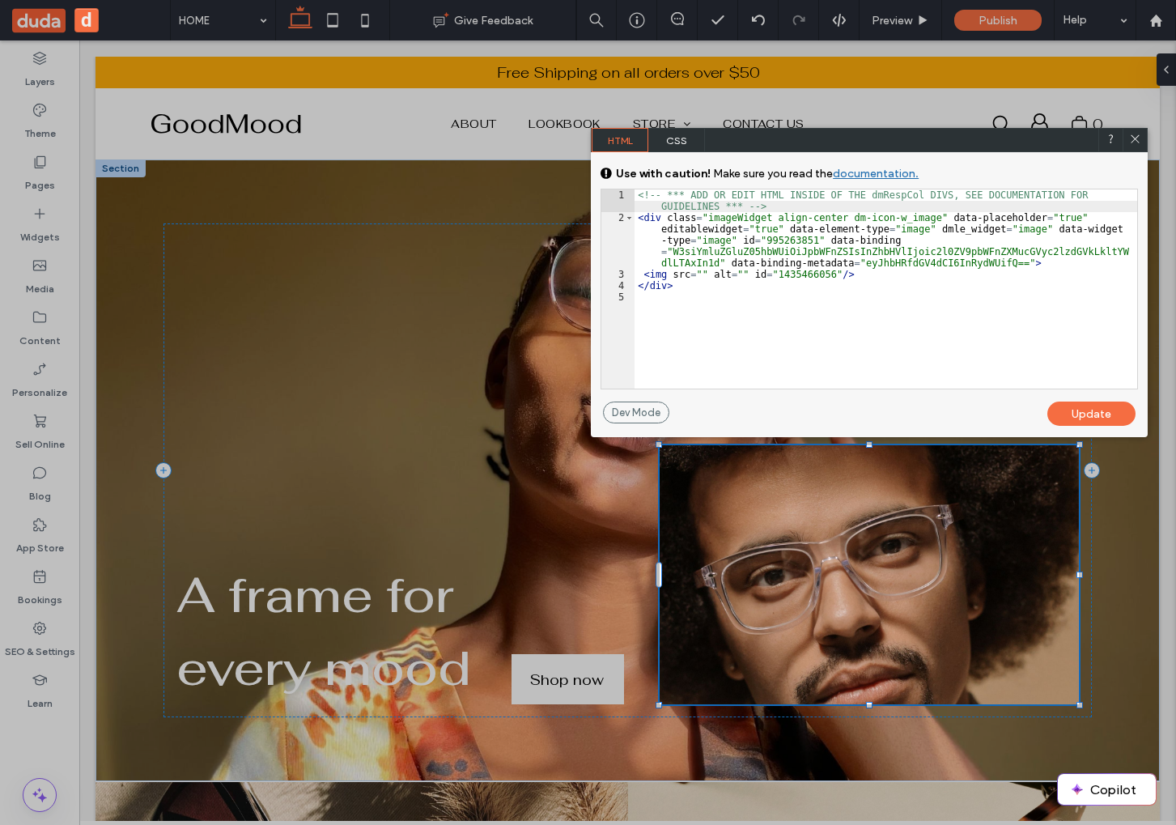
click at [970, 254] on div "<!-- *** ADD OR EDIT HTML INSIDE OF THE dmRespCol DIVS, SEE DOCUMENTATION FOR G…" at bounding box center [886, 305] width 503 height 233
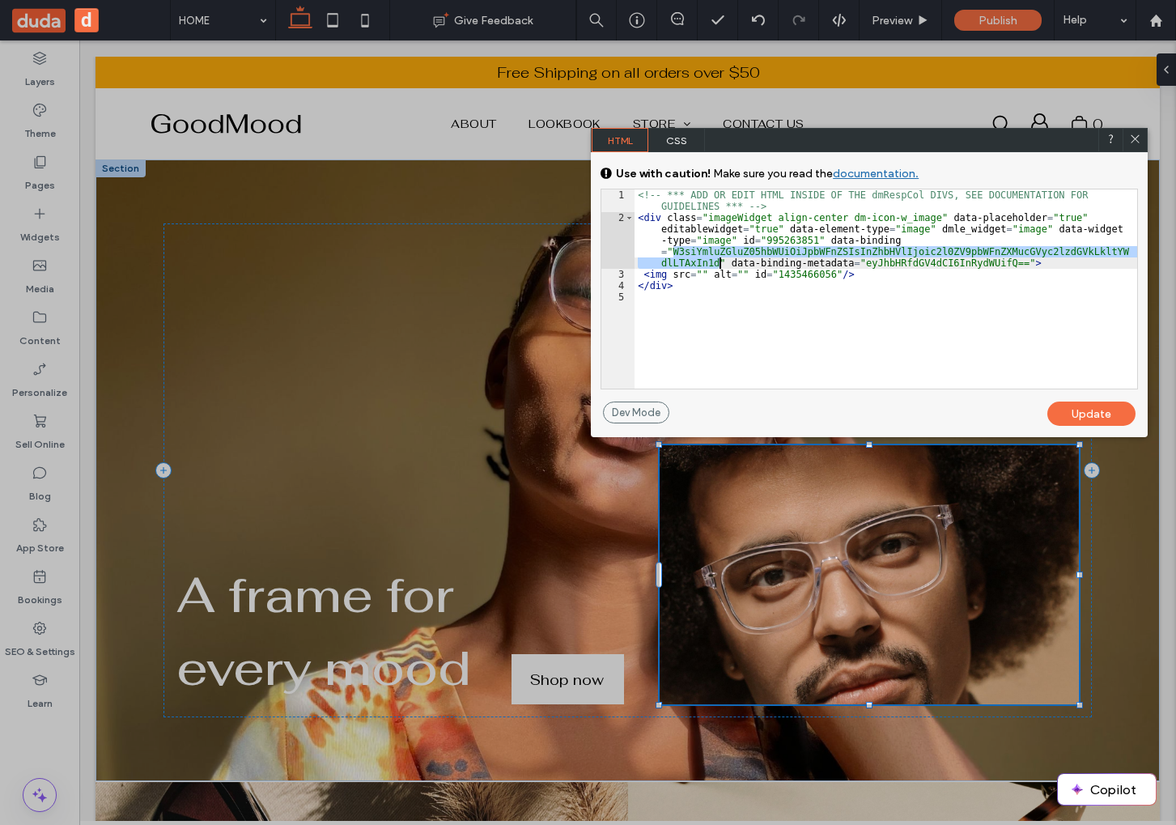
click at [907, 257] on div "<!-- *** ADD OR EDIT HTML INSIDE OF THE dmRespCol DIVS, SEE DOCUMENTATION FOR G…" at bounding box center [886, 305] width 503 height 233
drag, startPoint x: 1135, startPoint y: 135, endPoint x: 834, endPoint y: 63, distance: 309.6
click at [1135, 135] on icon at bounding box center [1135, 139] width 12 height 12
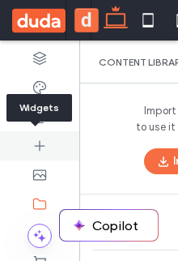
click at [4, 142] on div at bounding box center [39, 145] width 79 height 29
